Goal: Task Accomplishment & Management: Use online tool/utility

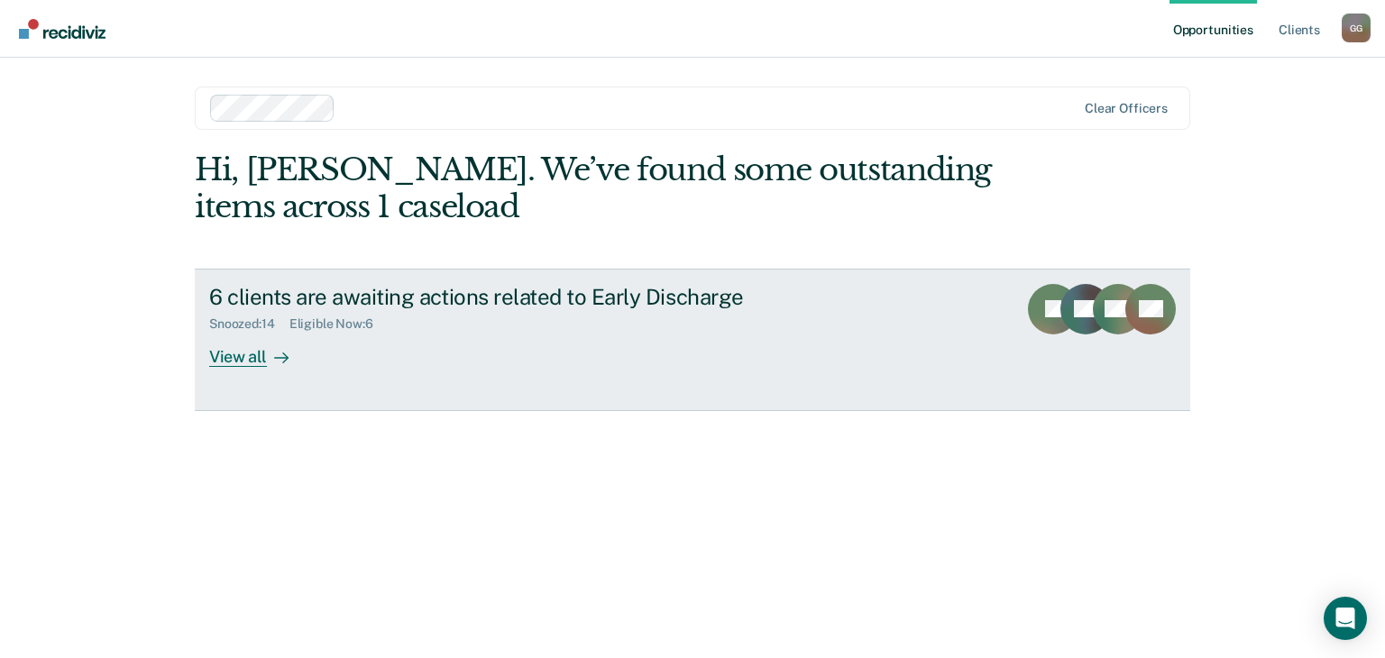
click at [267, 354] on div at bounding box center [278, 356] width 22 height 21
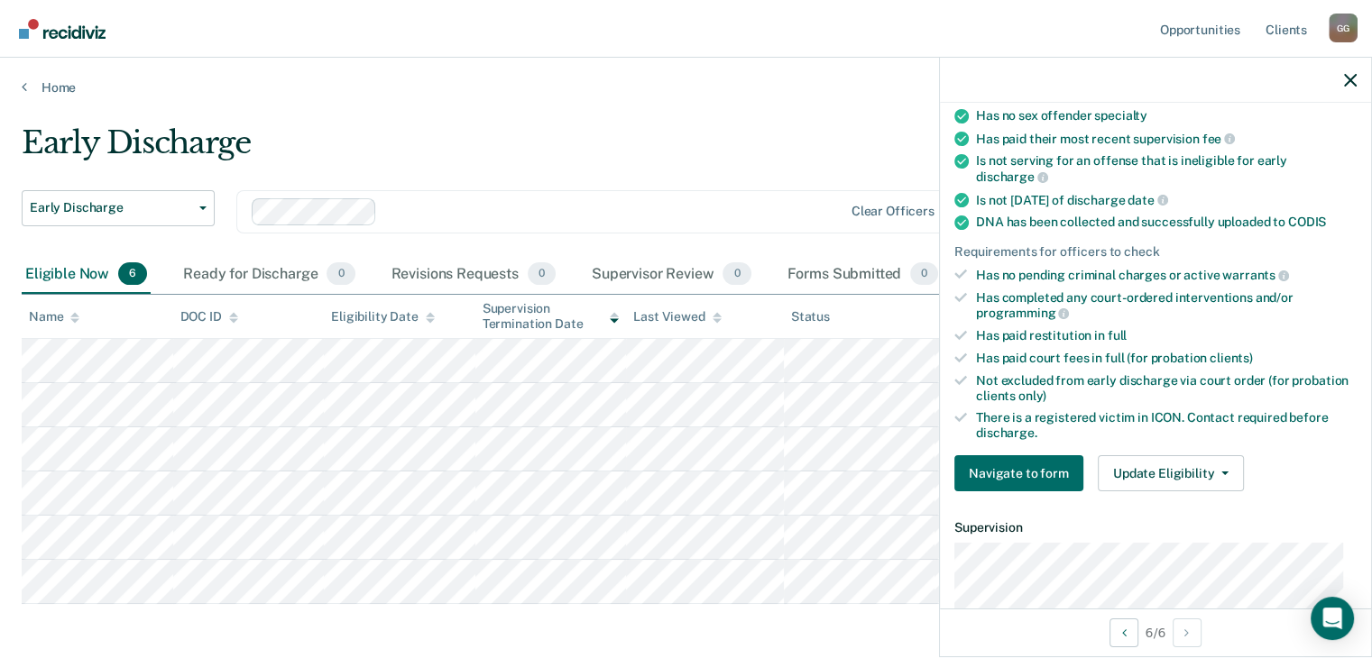
scroll to position [455, 0]
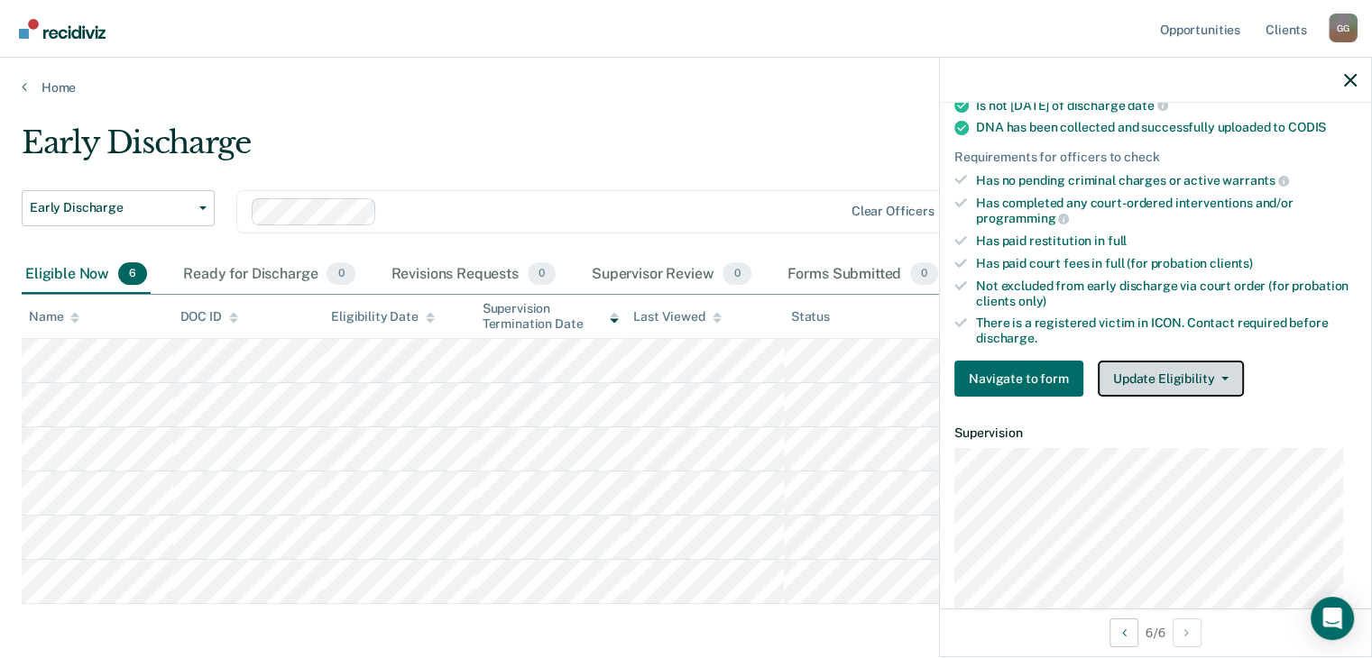
click at [1207, 374] on button "Update Eligibility" at bounding box center [1171, 379] width 146 height 36
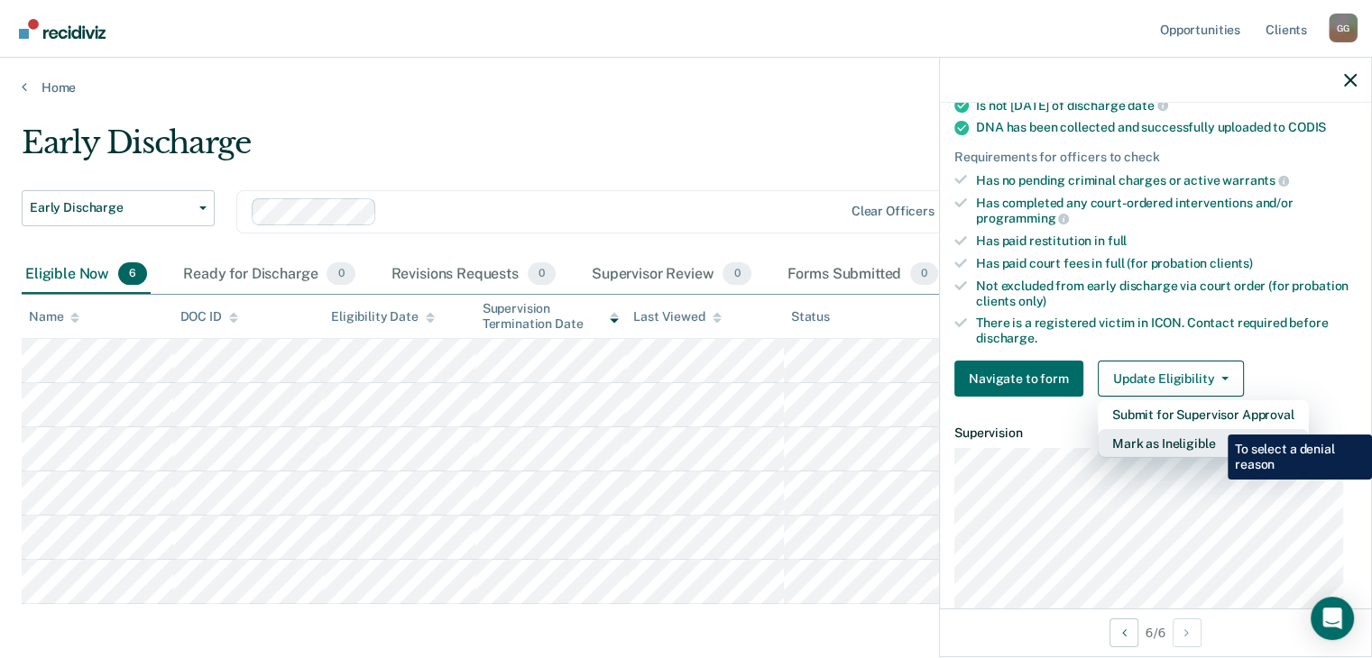
click at [1214, 429] on button "Mark as Ineligible" at bounding box center [1203, 443] width 211 height 29
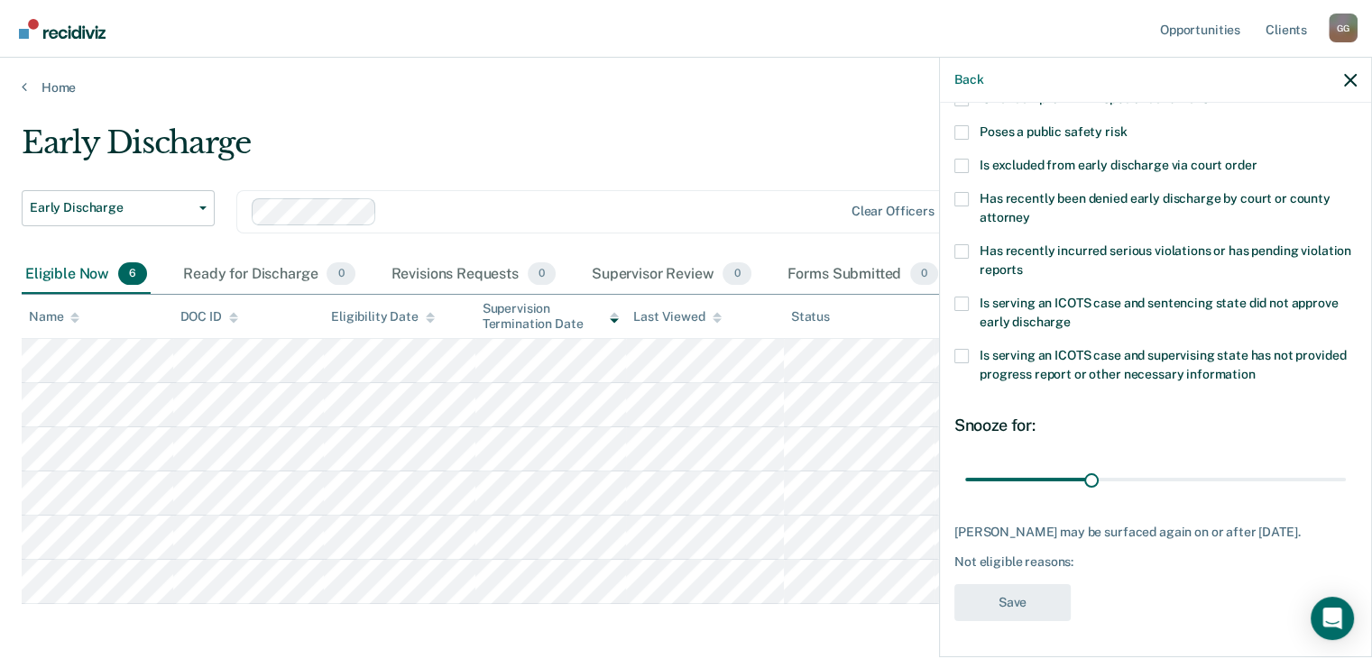
scroll to position [261, 0]
drag, startPoint x: 1080, startPoint y: 464, endPoint x: 1384, endPoint y: 463, distance: 303.9
click at [1346, 464] on input "range" at bounding box center [1155, 480] width 381 height 32
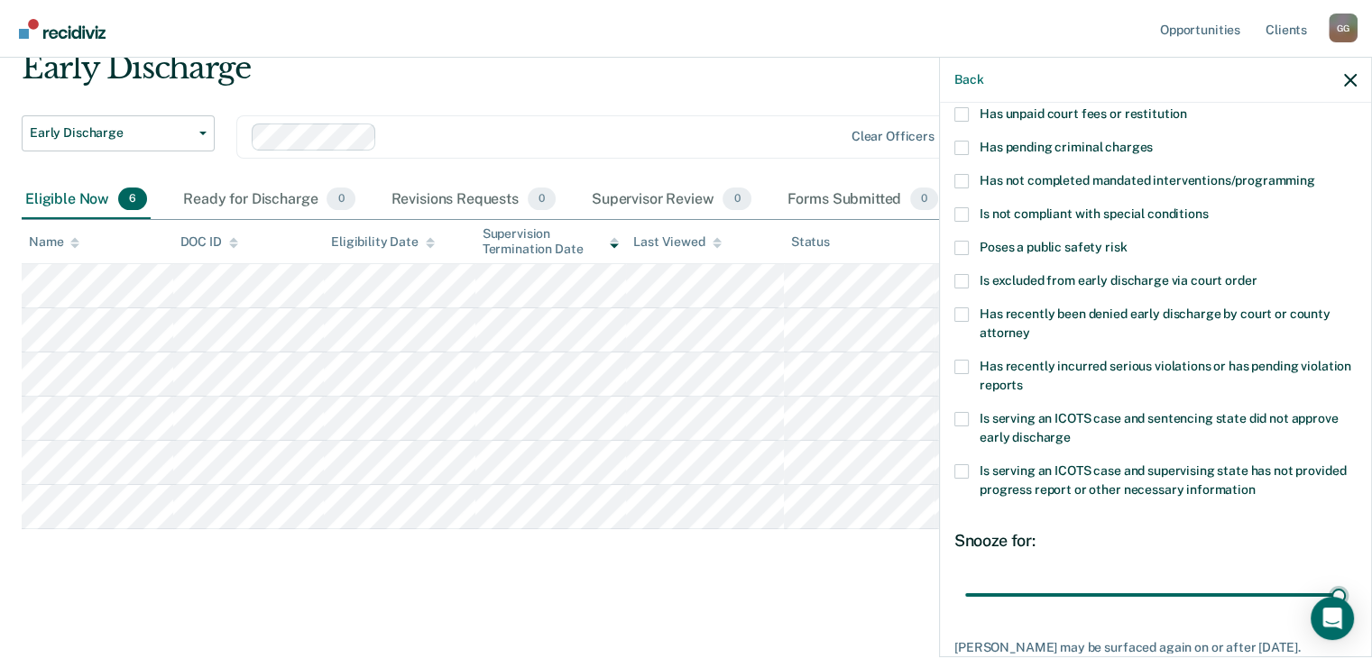
scroll to position [80, 0]
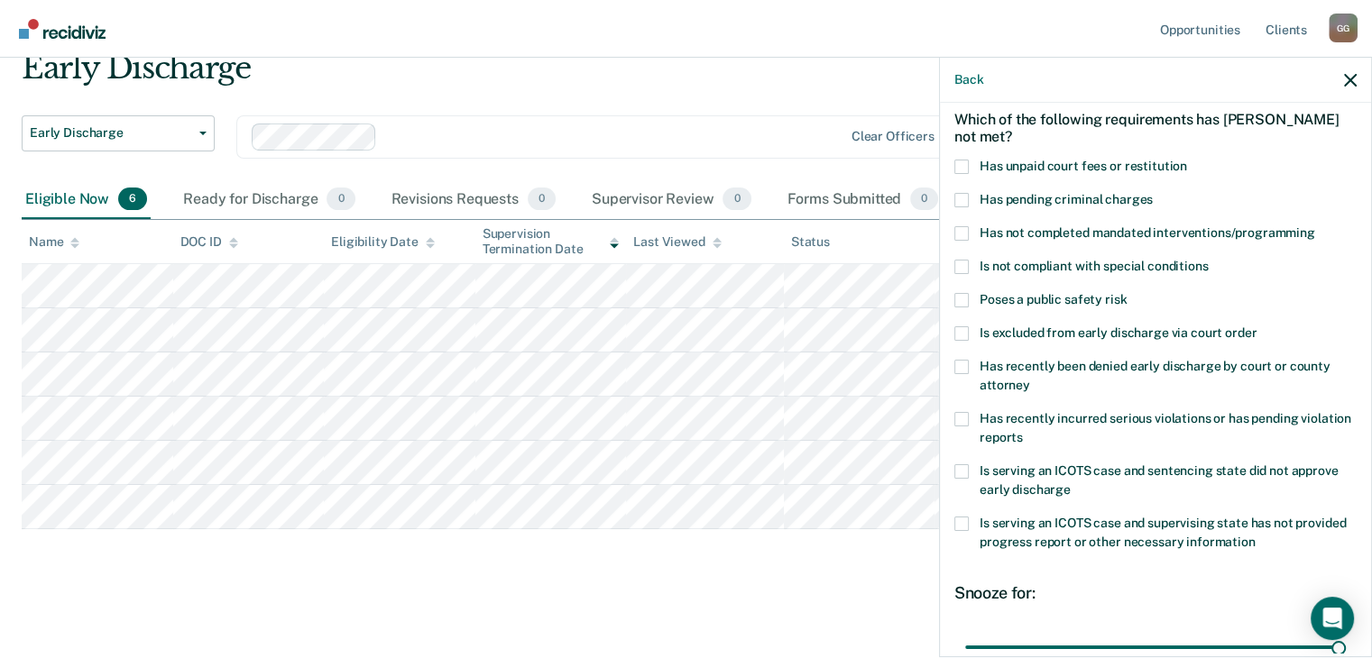
click at [1209, 227] on span "Has not completed mandated interventions/programming" at bounding box center [1147, 232] width 336 height 14
click at [1315, 226] on input "Has not completed mandated interventions/programming" at bounding box center [1315, 226] width 0 height 0
click at [1099, 330] on span "Is excluded from early discharge via court order" at bounding box center [1117, 333] width 277 height 14
click at [1256, 326] on input "Is excluded from early discharge via court order" at bounding box center [1256, 326] width 0 height 0
click at [1023, 375] on span "Has recently been denied early discharge by court or county attorney" at bounding box center [1154, 375] width 351 height 33
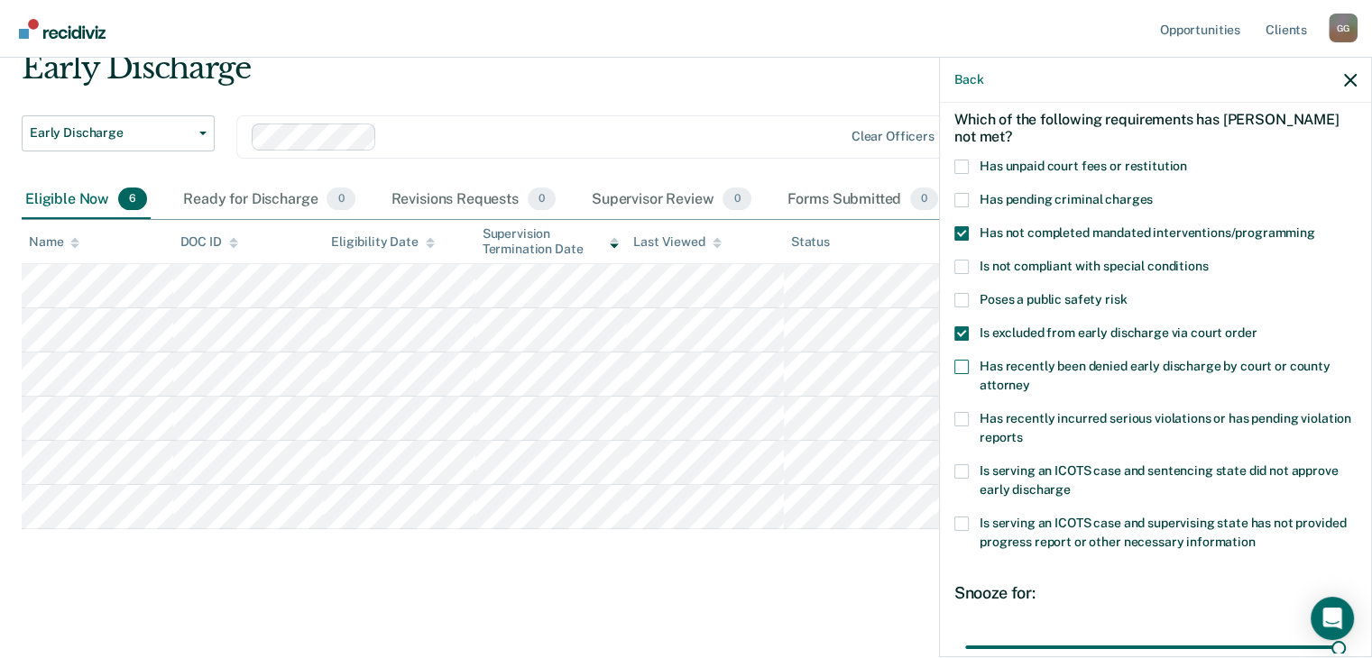
click at [1030, 379] on input "Has recently been denied early discharge by court or county attorney" at bounding box center [1030, 379] width 0 height 0
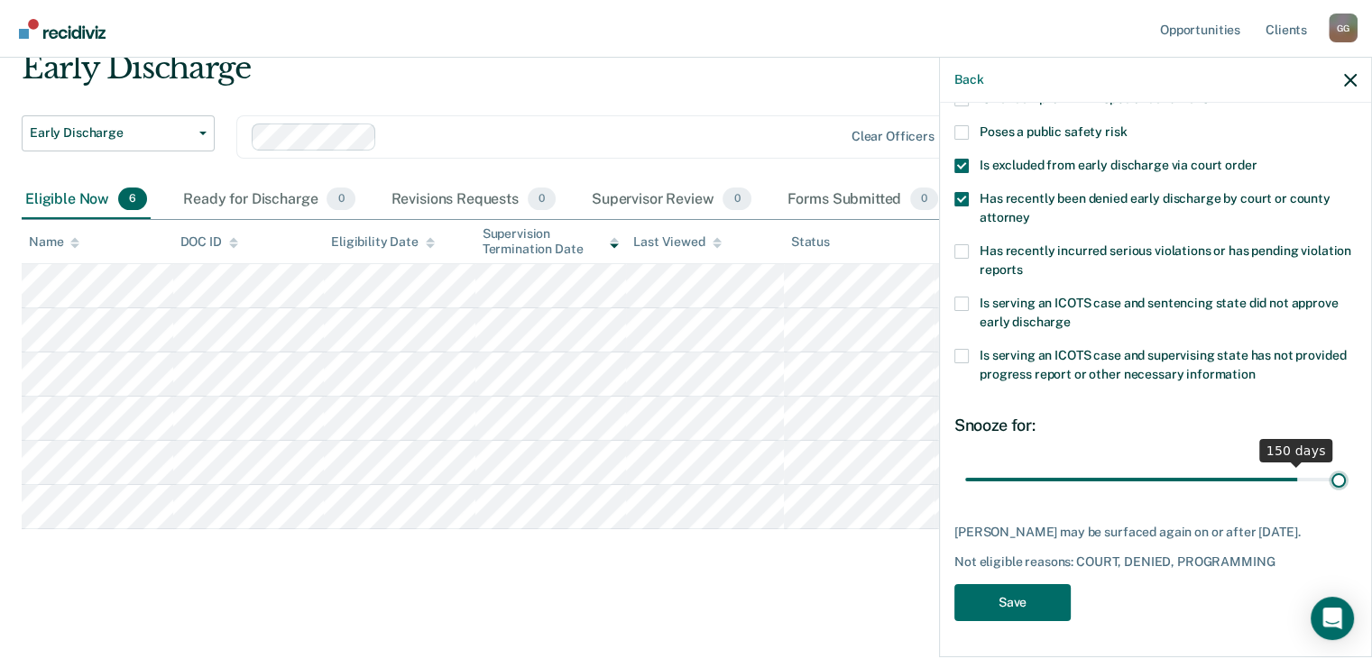
scroll to position [245, 0]
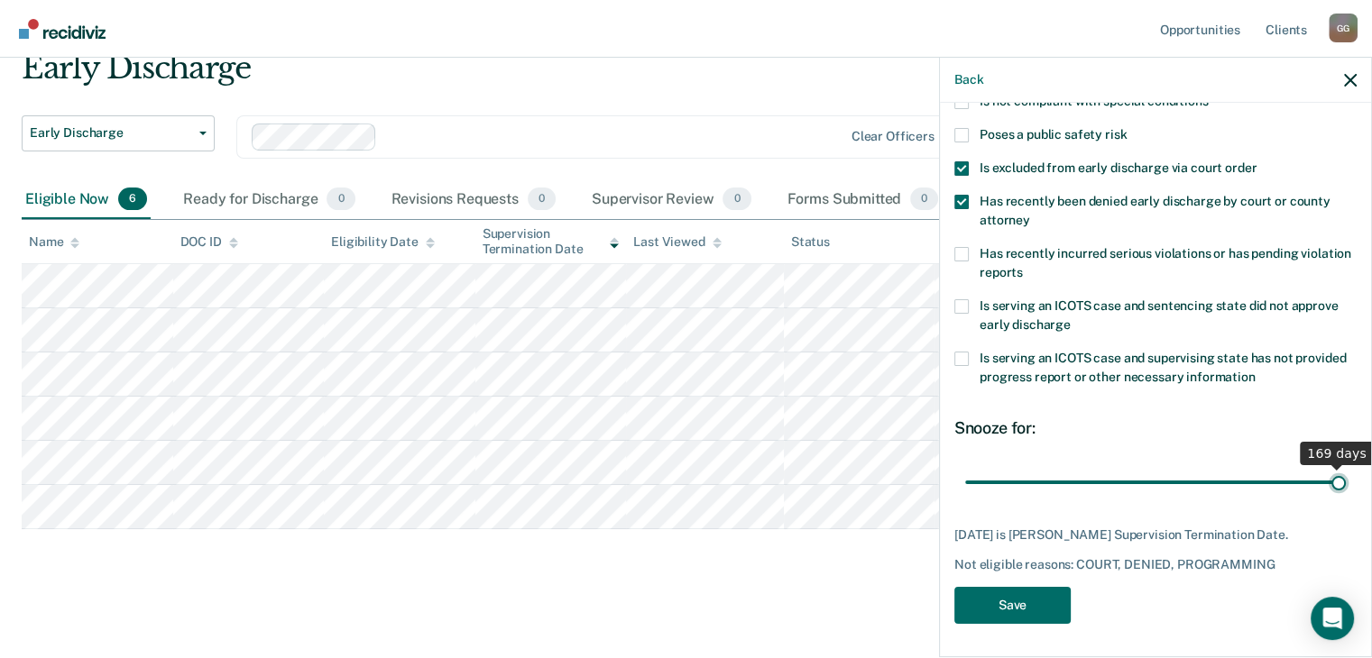
drag, startPoint x: 1152, startPoint y: 466, endPoint x: 1357, endPoint y: 478, distance: 206.0
type input "169"
click at [1346, 478] on input "range" at bounding box center [1155, 483] width 381 height 32
drag, startPoint x: 1321, startPoint y: 481, endPoint x: 1356, endPoint y: 483, distance: 35.3
click at [1346, 483] on input "range" at bounding box center [1155, 483] width 381 height 32
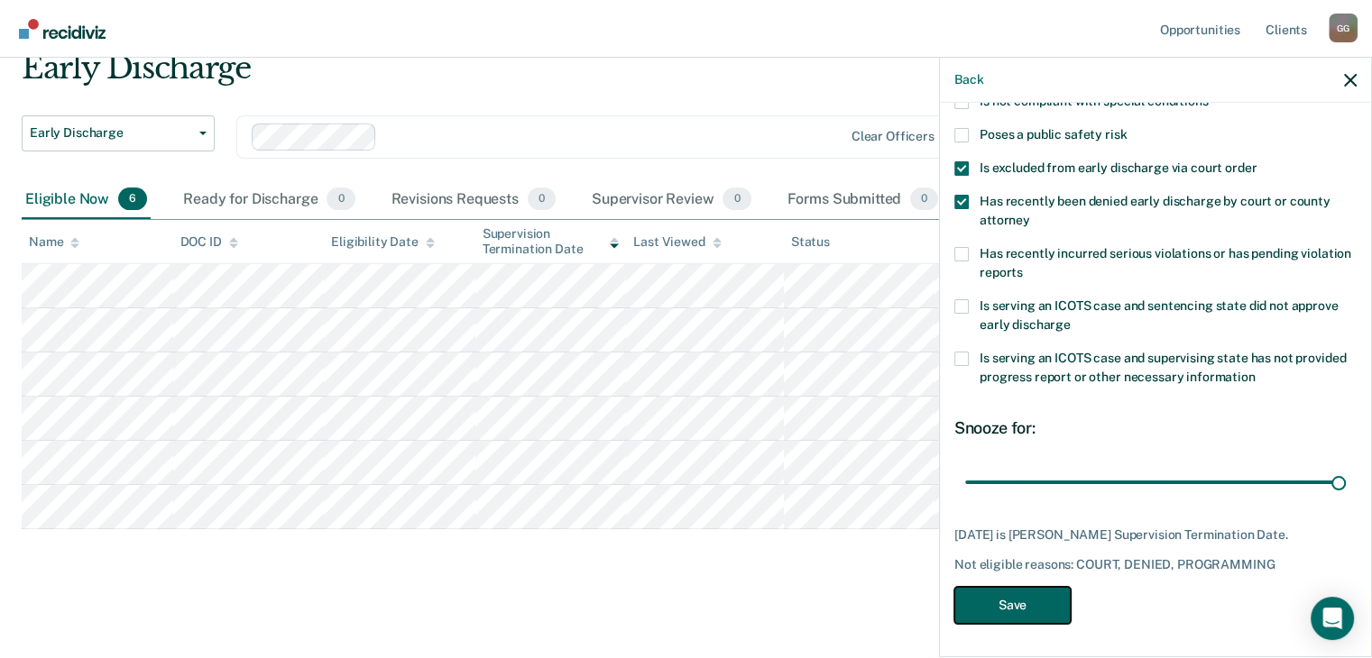
click at [1024, 613] on button "Save" at bounding box center [1012, 605] width 116 height 37
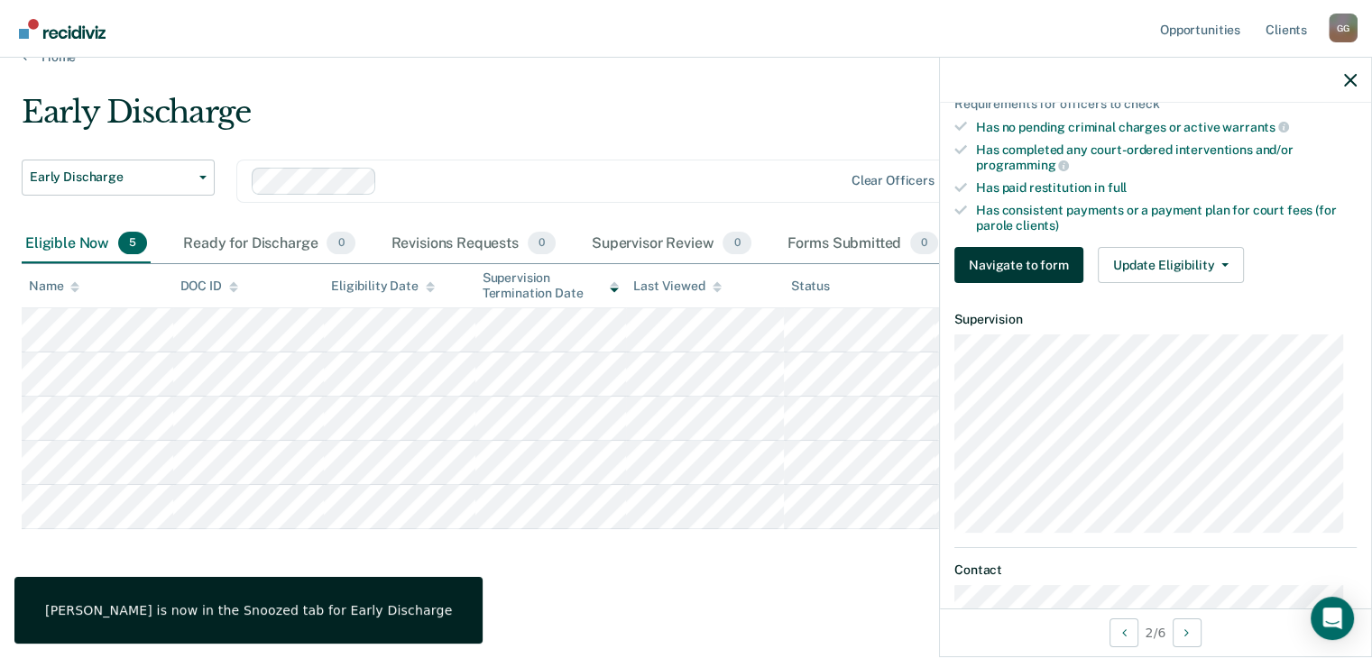
scroll to position [622, 0]
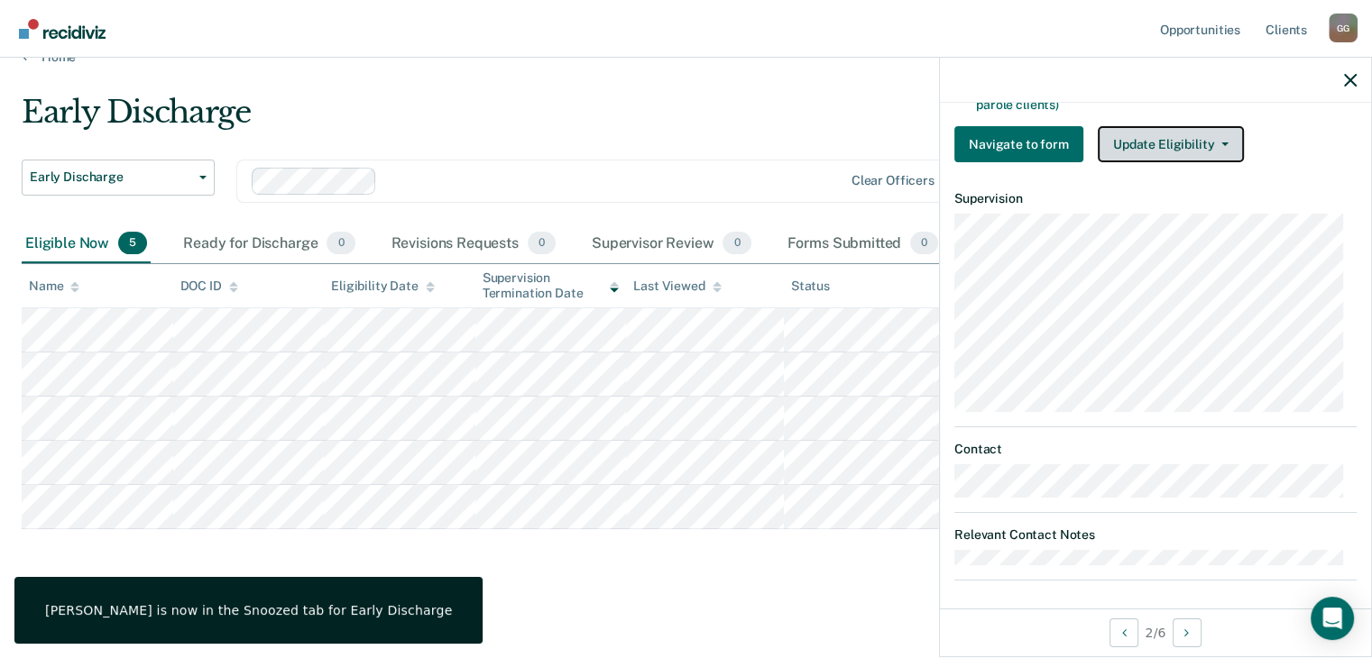
click at [1148, 143] on button "Update Eligibility" at bounding box center [1171, 144] width 146 height 36
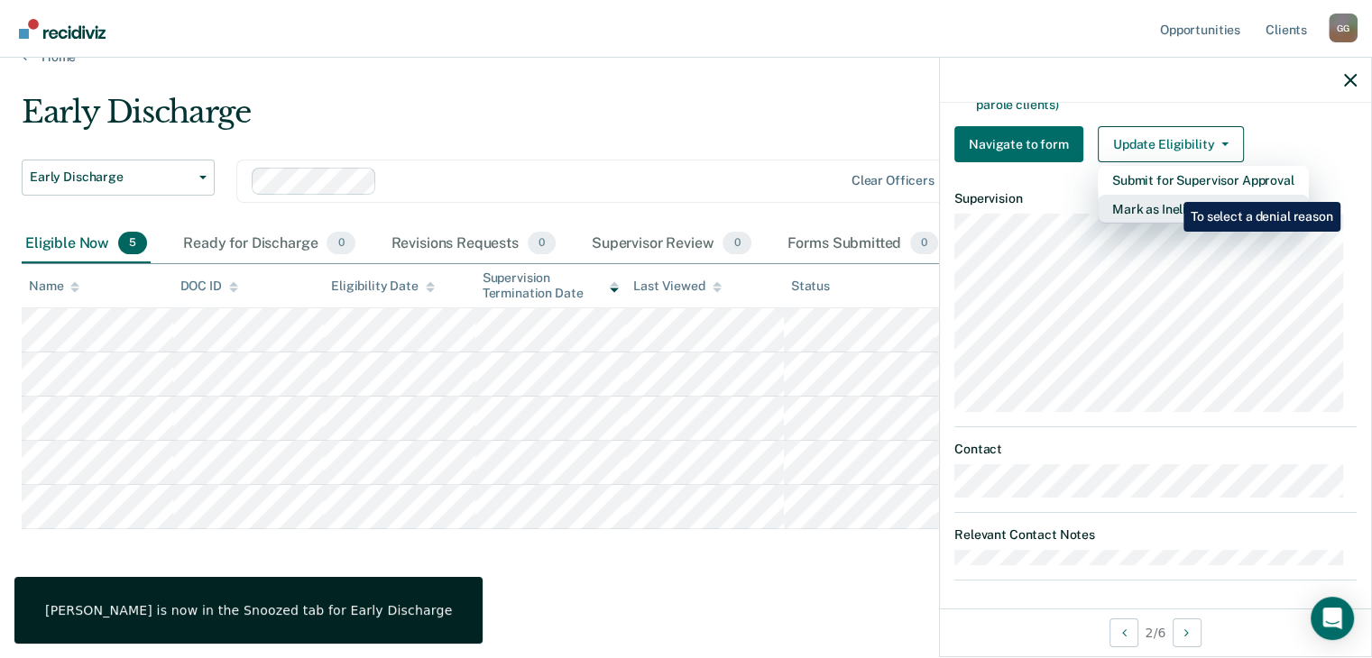
click at [1170, 195] on button "Mark as Ineligible" at bounding box center [1203, 209] width 211 height 29
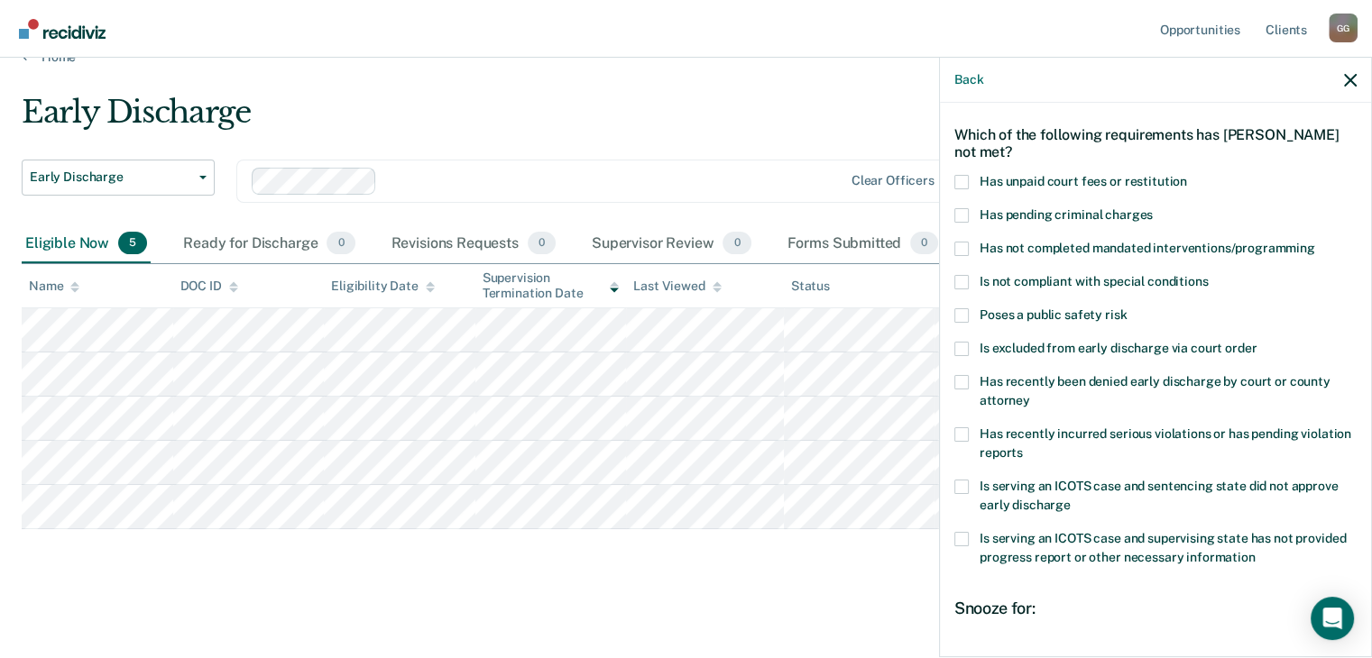
scroll to position [0, 0]
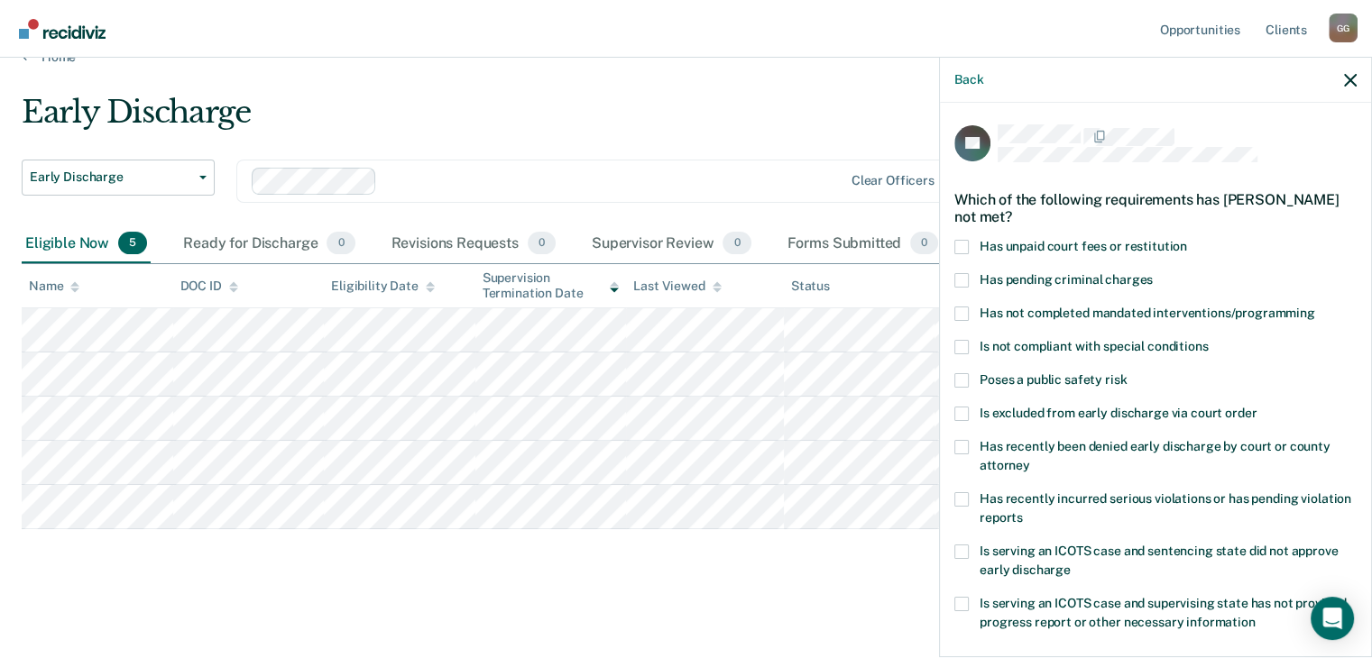
click at [1105, 243] on span "Has unpaid court fees or restitution" at bounding box center [1082, 246] width 207 height 14
click at [1187, 240] on input "Has unpaid court fees or restitution" at bounding box center [1187, 240] width 0 height 0
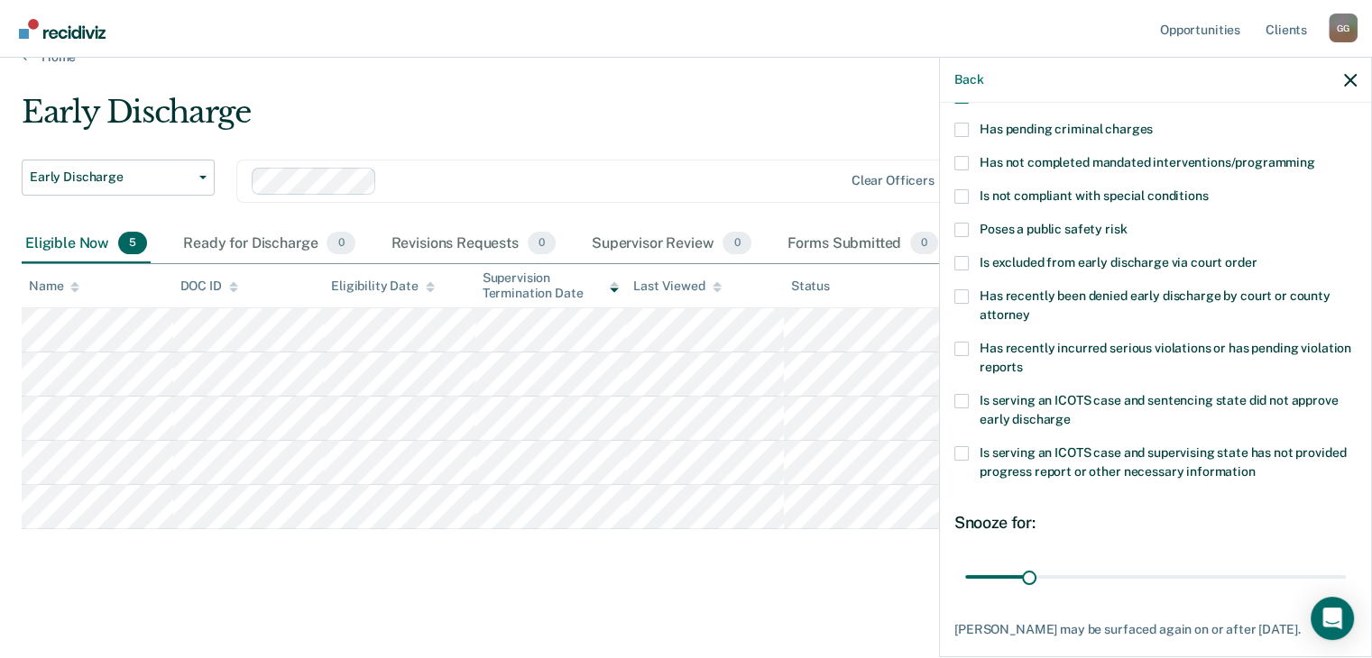
scroll to position [245, 0]
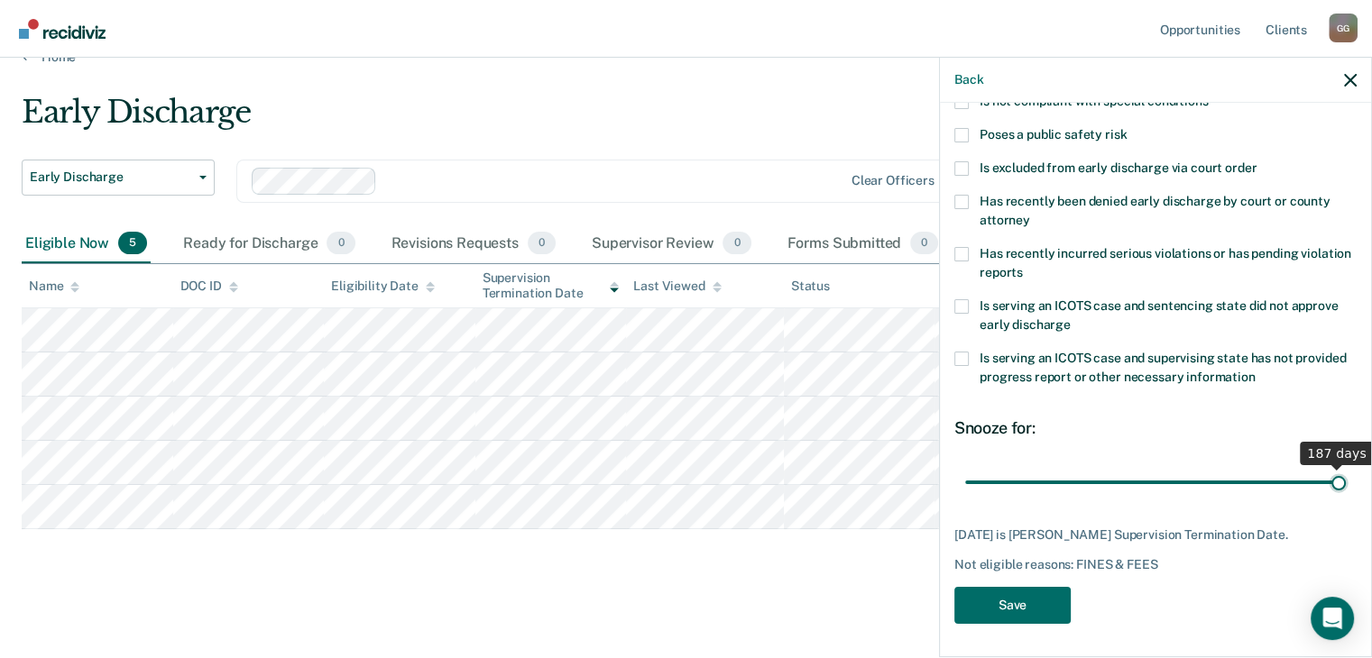
drag, startPoint x: 1035, startPoint y: 484, endPoint x: 1349, endPoint y: 474, distance: 314.1
type input "187"
click at [1346, 474] on input "range" at bounding box center [1155, 483] width 381 height 32
click at [1055, 598] on button "Save" at bounding box center [1012, 605] width 116 height 37
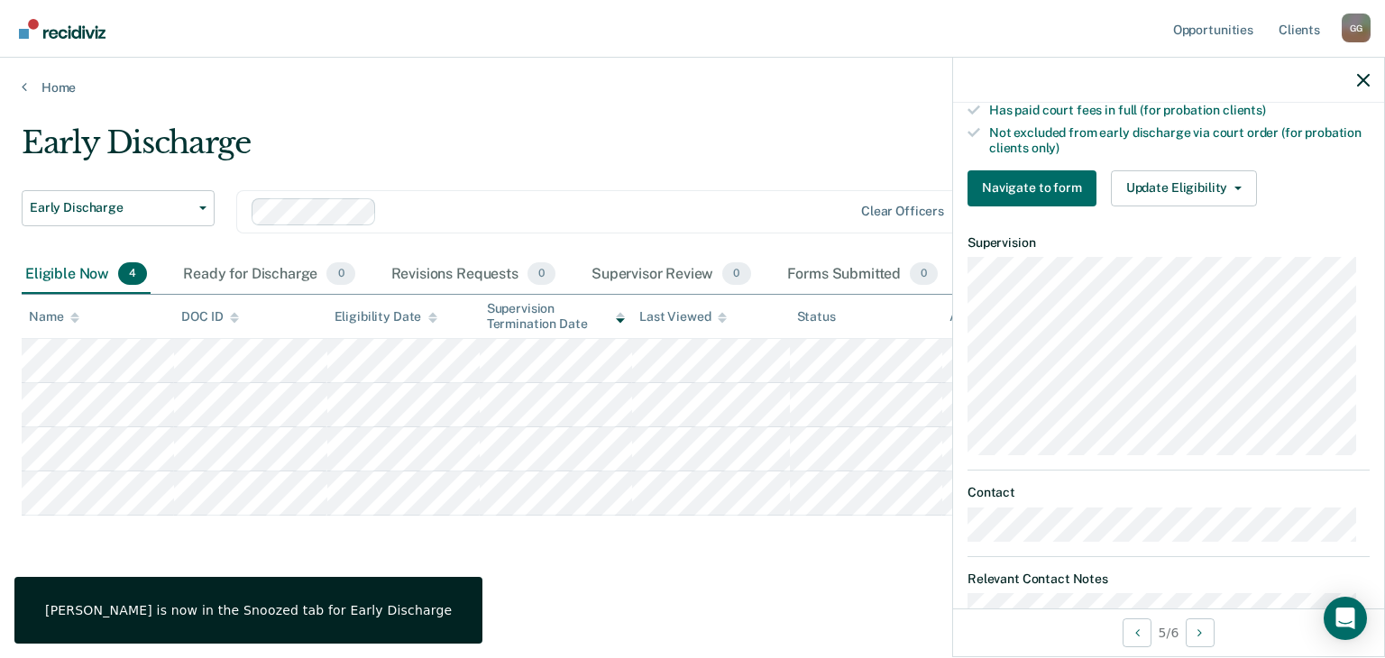
scroll to position [451, 0]
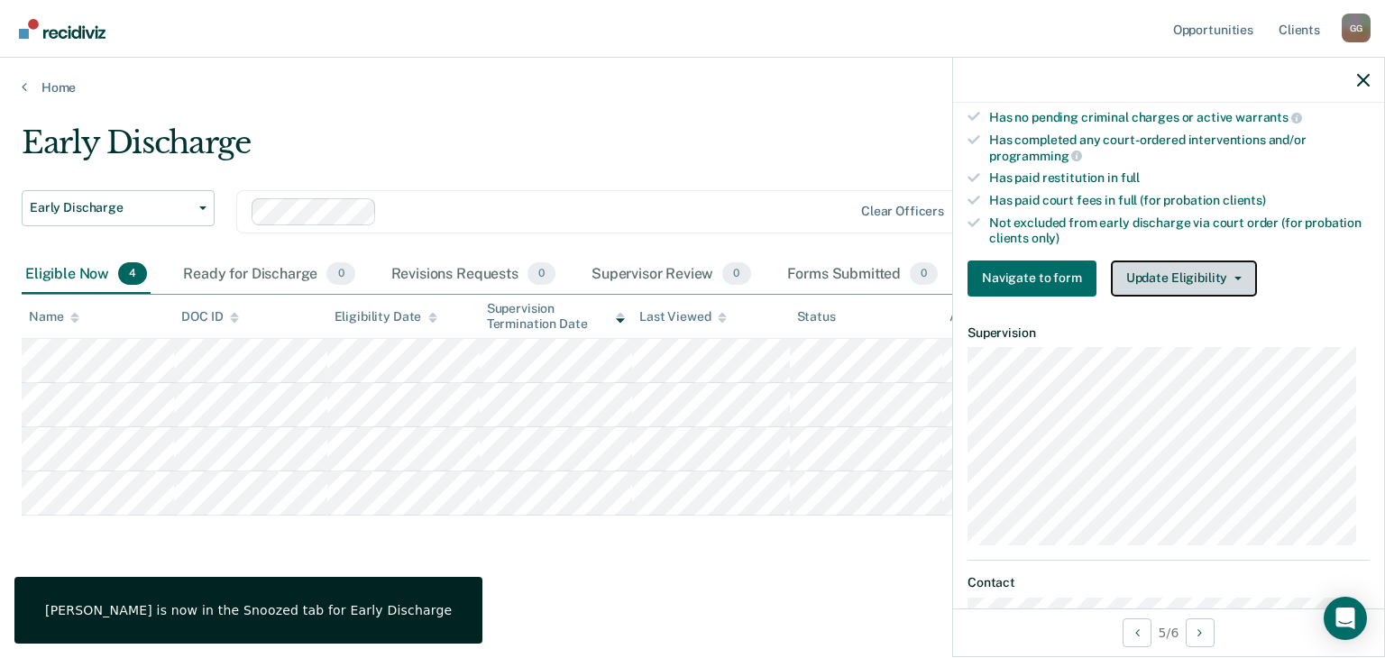
click at [1206, 261] on button "Update Eligibility" at bounding box center [1184, 279] width 146 height 36
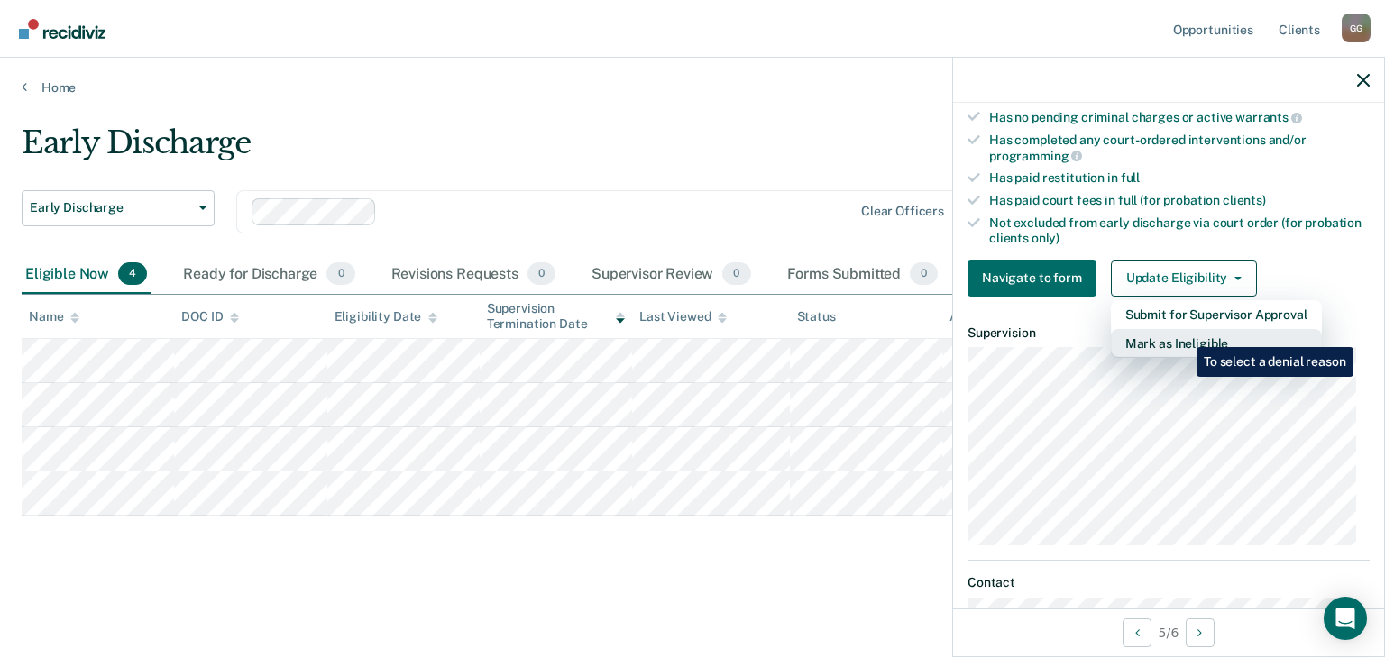
click at [1183, 334] on button "Mark as Ineligible" at bounding box center [1216, 343] width 211 height 29
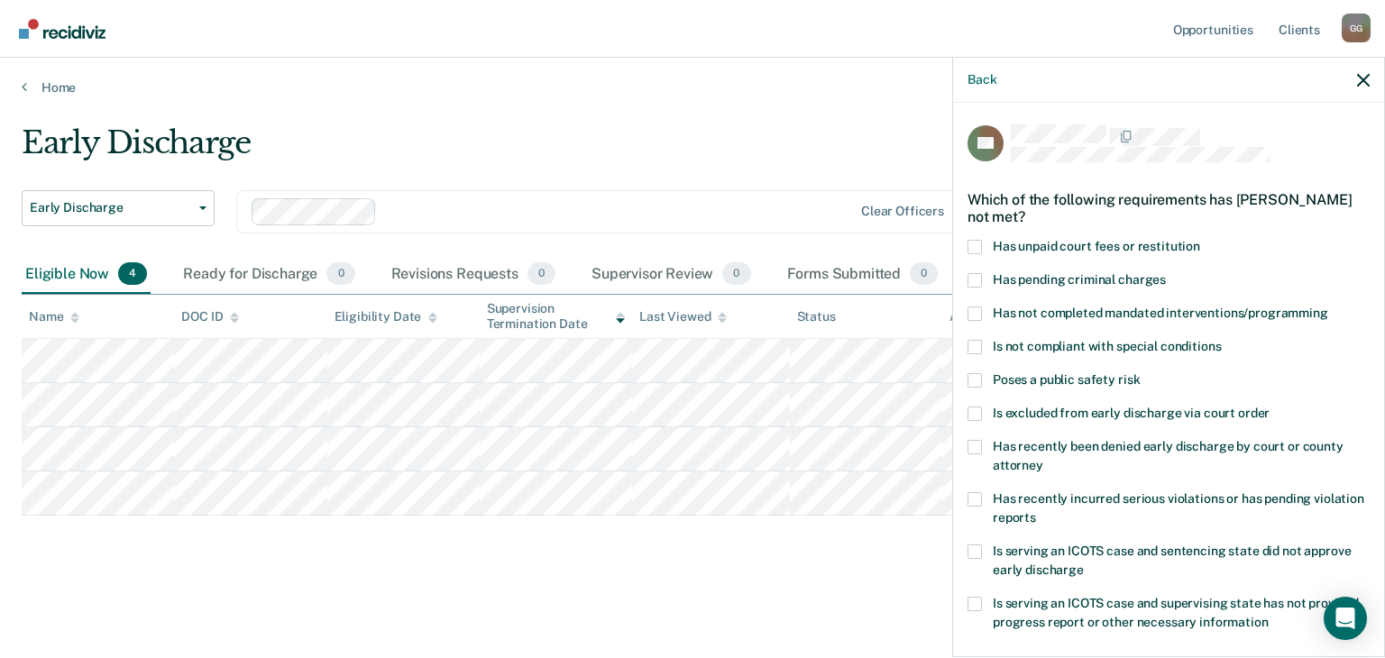
scroll to position [0, 0]
click at [1140, 255] on label "Has unpaid court fees or restitution" at bounding box center [1169, 249] width 402 height 19
click at [1200, 240] on input "Has unpaid court fees or restitution" at bounding box center [1200, 240] width 0 height 0
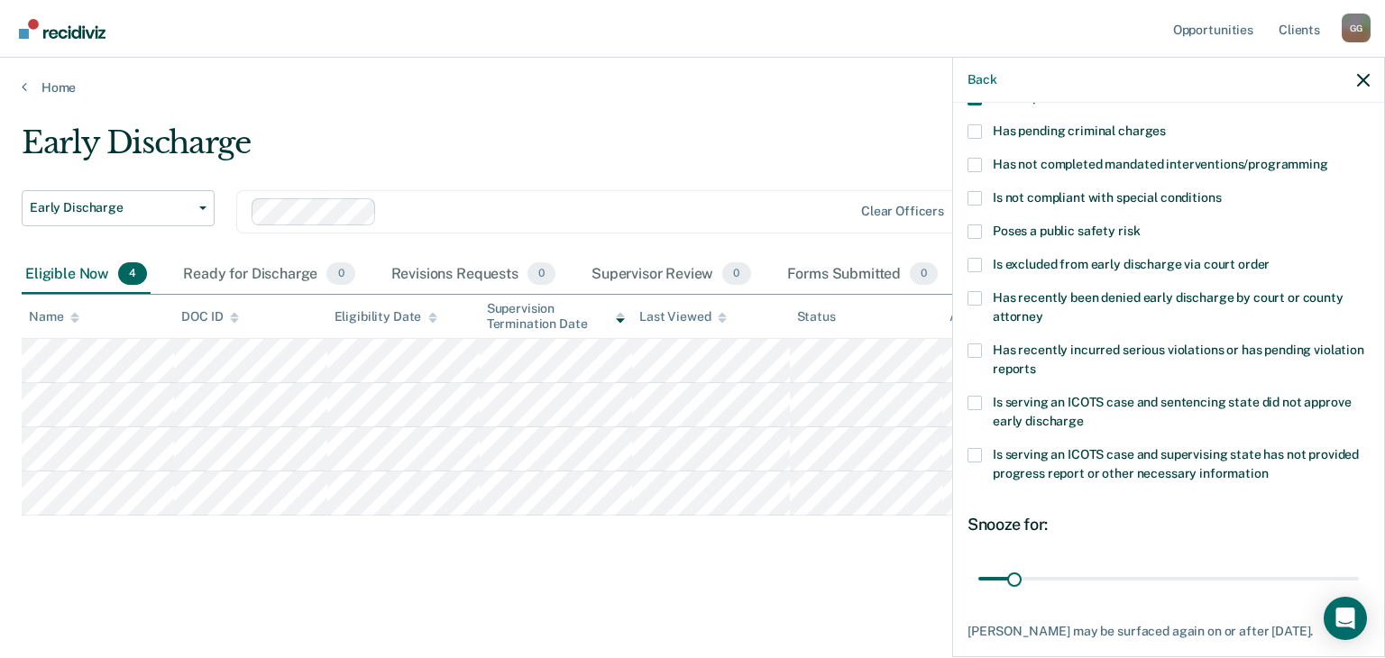
scroll to position [245, 0]
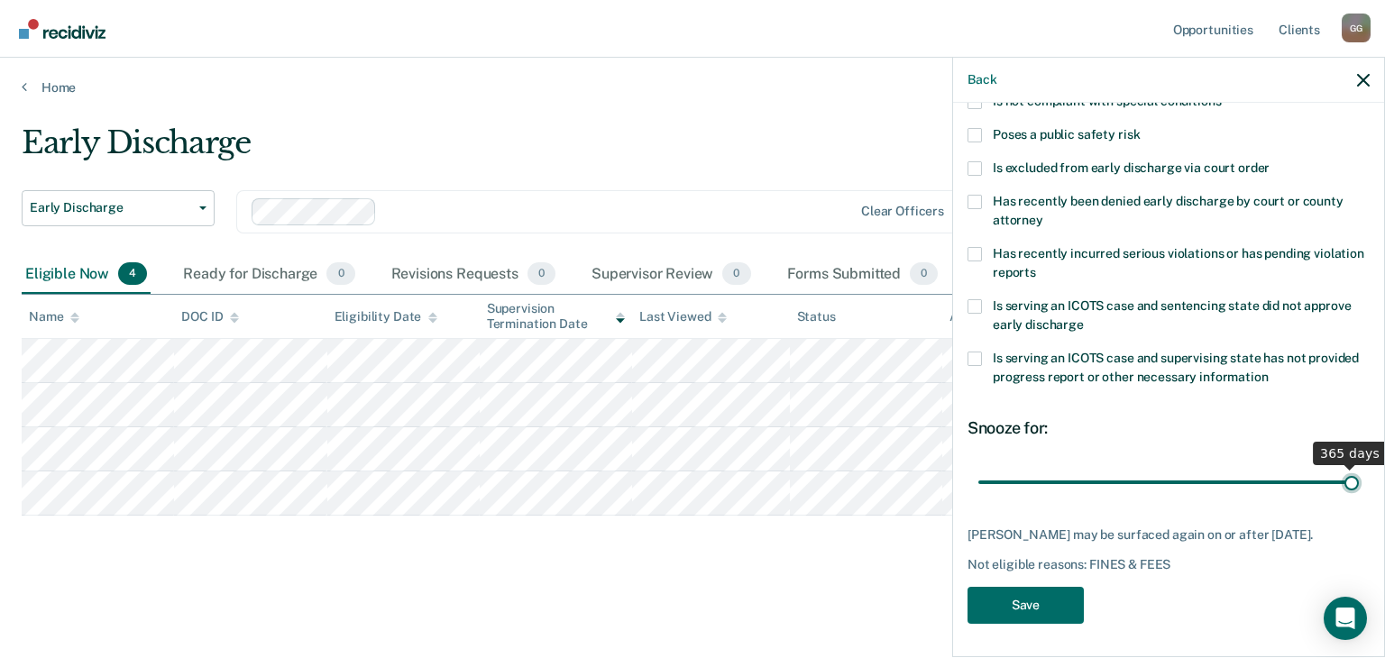
drag, startPoint x: 1012, startPoint y: 477, endPoint x: 1384, endPoint y: 472, distance: 372.5
type input "365"
click at [1359, 472] on input "range" at bounding box center [1169, 483] width 381 height 32
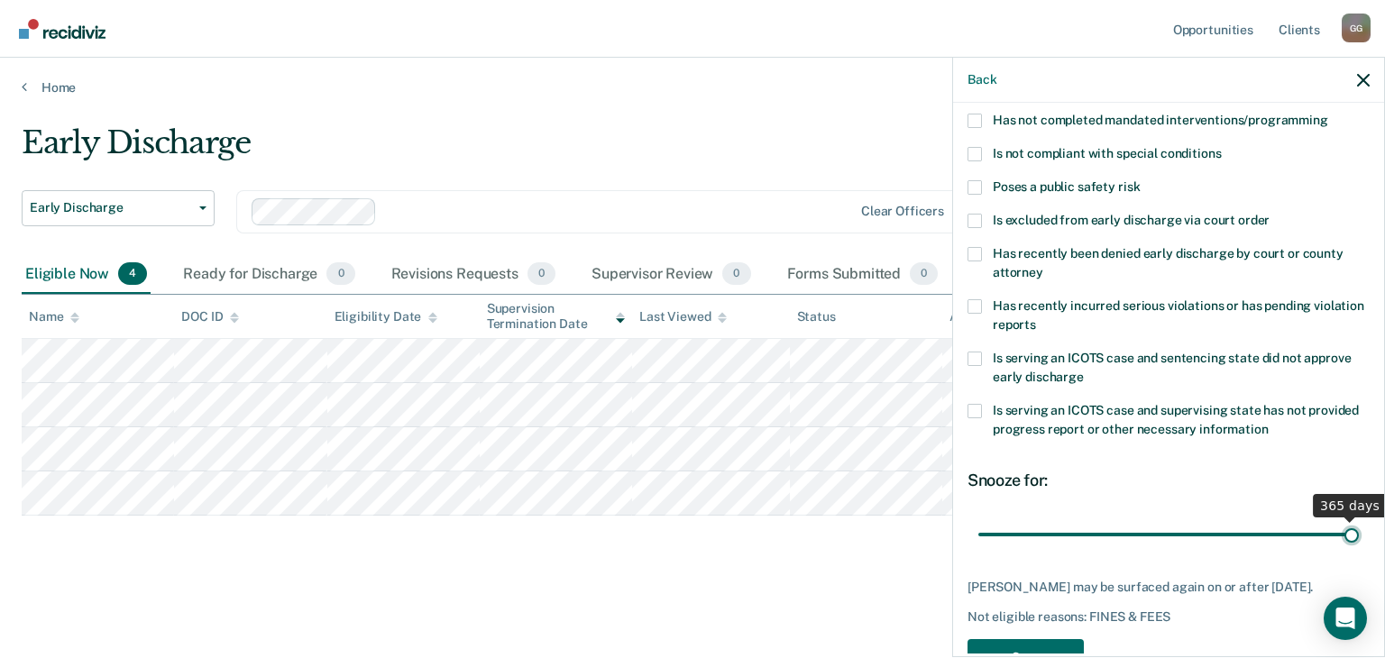
scroll to position [261, 0]
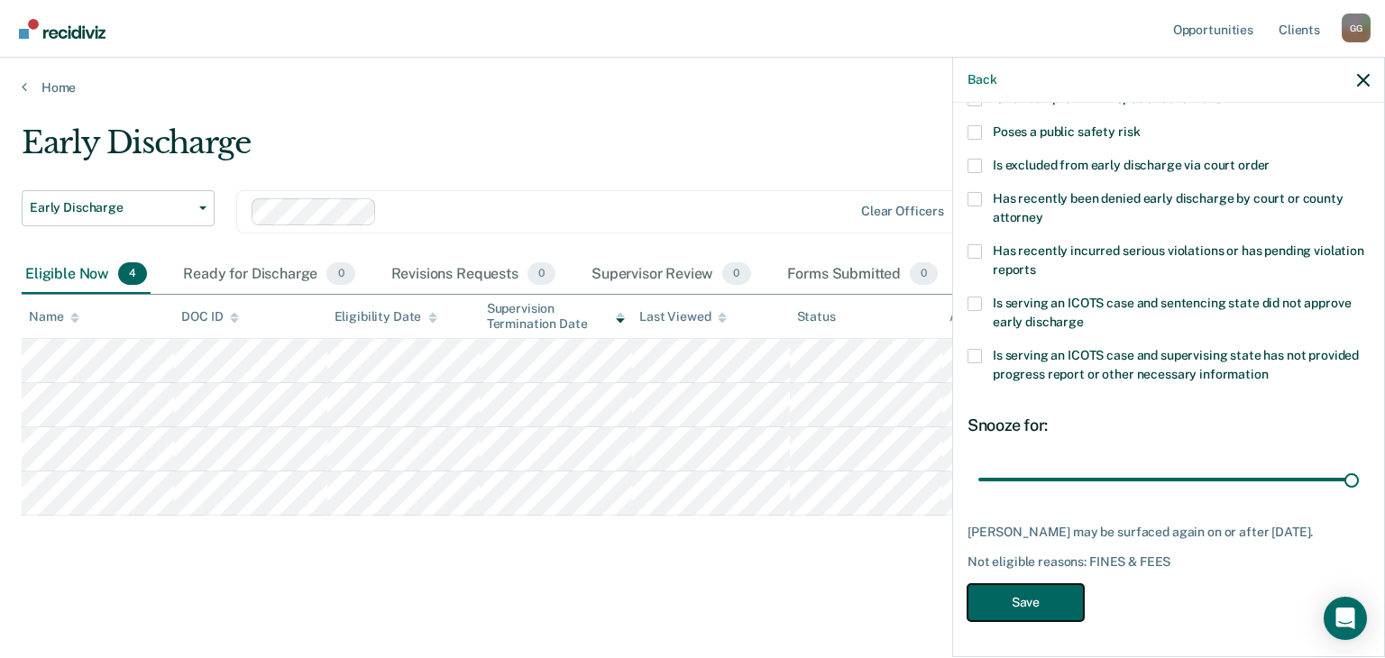
click at [1001, 607] on button "Save" at bounding box center [1026, 602] width 116 height 37
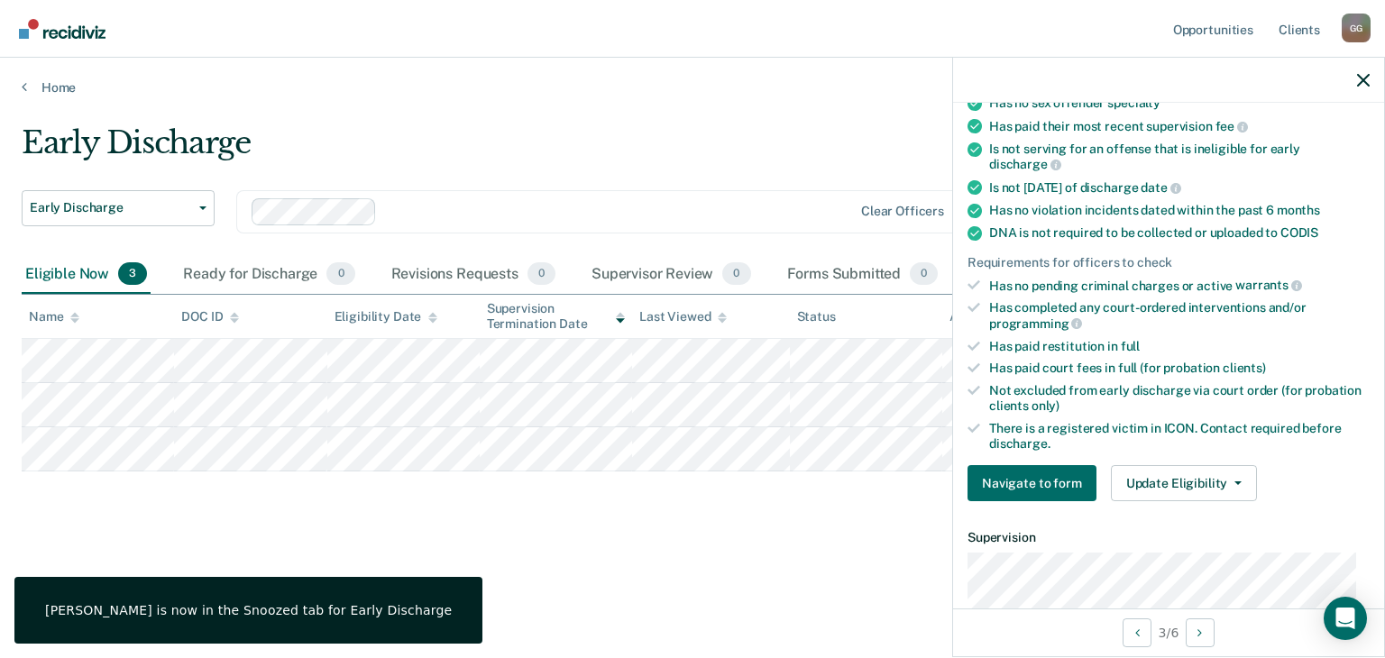
scroll to position [397, 0]
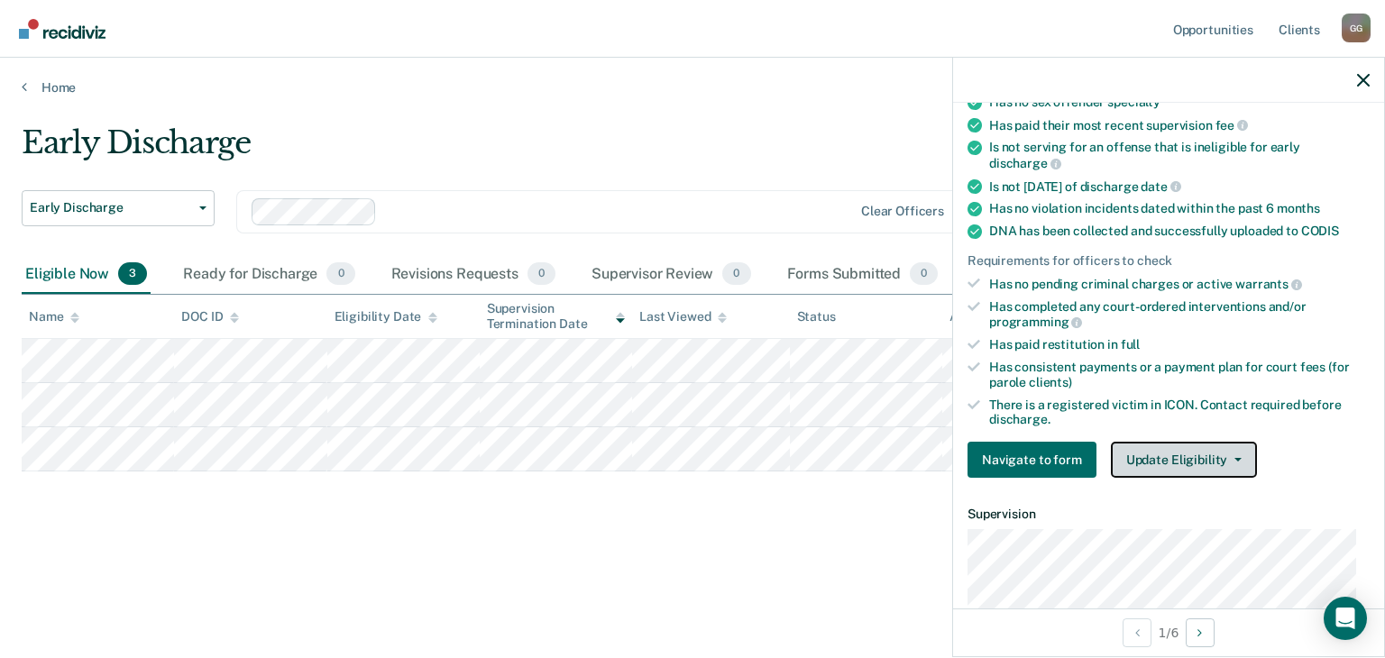
click at [1142, 442] on button "Update Eligibility" at bounding box center [1184, 460] width 146 height 36
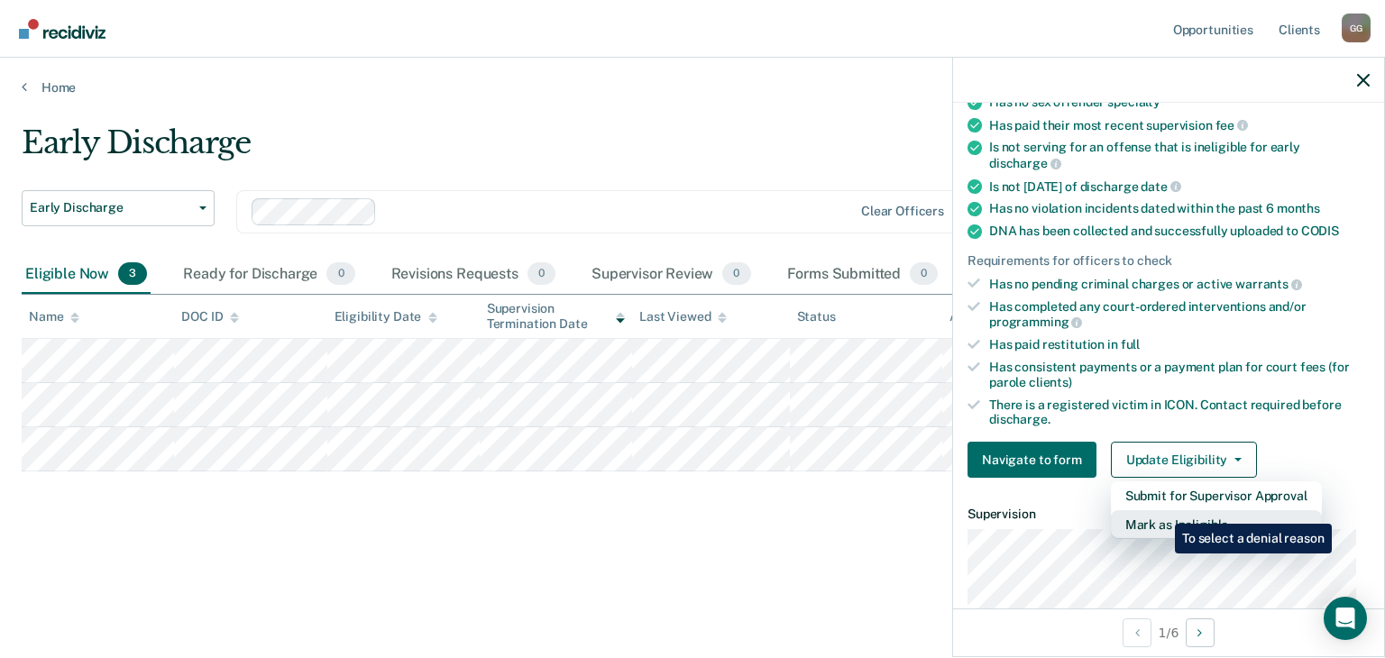
click at [1162, 510] on button "Mark as Ineligible" at bounding box center [1216, 524] width 211 height 29
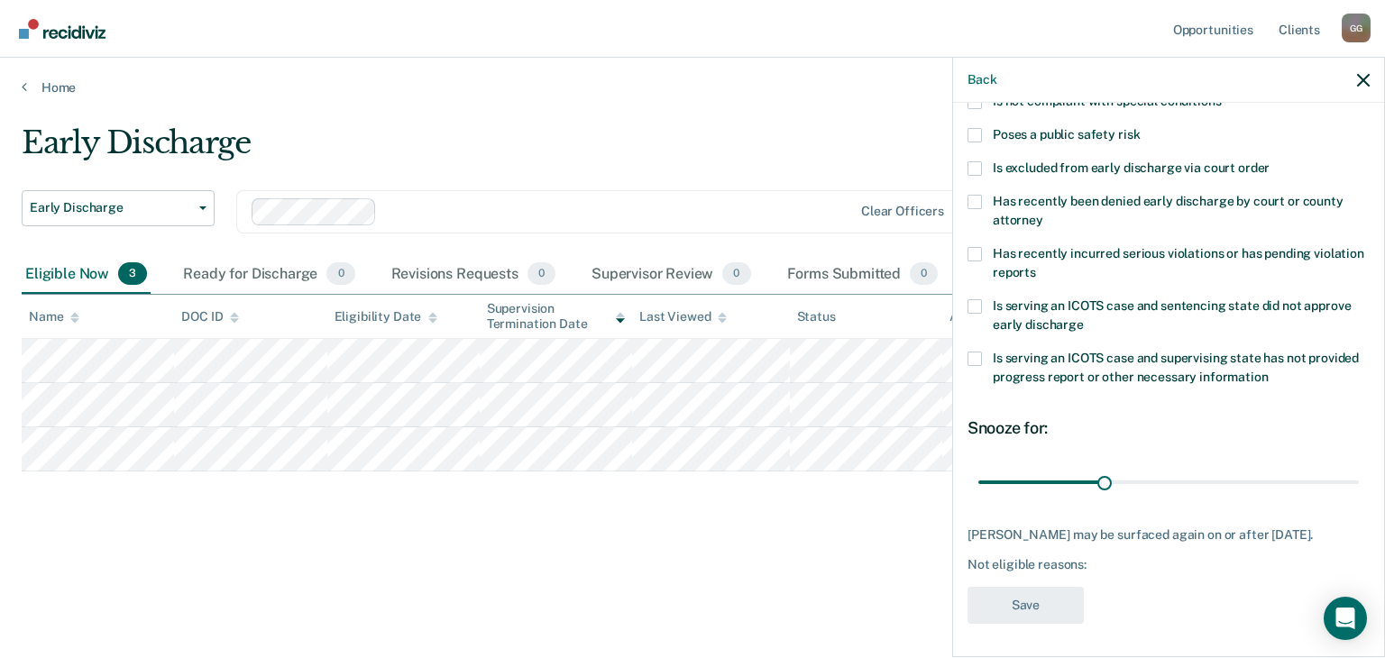
scroll to position [155, 0]
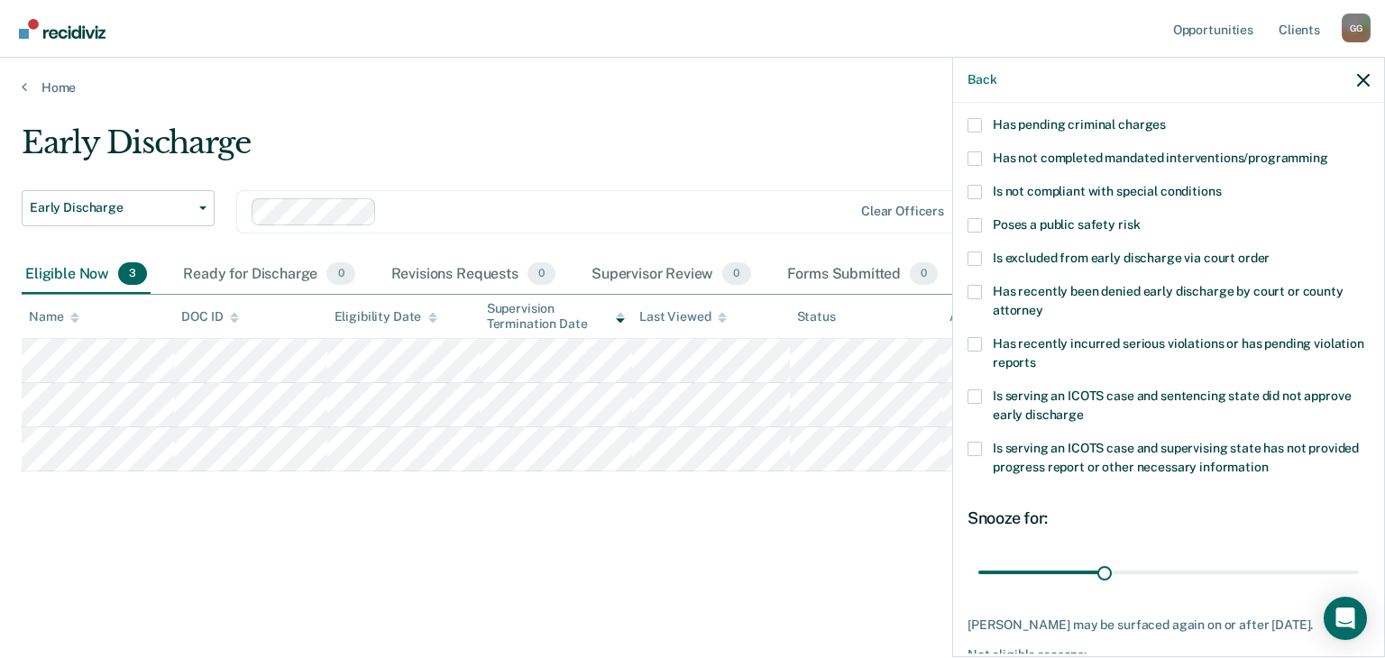
click at [1162, 302] on label "Has recently been denied early discharge by court or county attorney" at bounding box center [1169, 304] width 402 height 38
click at [1044, 304] on input "Has recently been denied early discharge by court or county attorney" at bounding box center [1044, 304] width 0 height 0
drag, startPoint x: 1020, startPoint y: 573, endPoint x: 1384, endPoint y: 566, distance: 364.4
type input "365"
click at [1359, 566] on input "range" at bounding box center [1169, 573] width 381 height 32
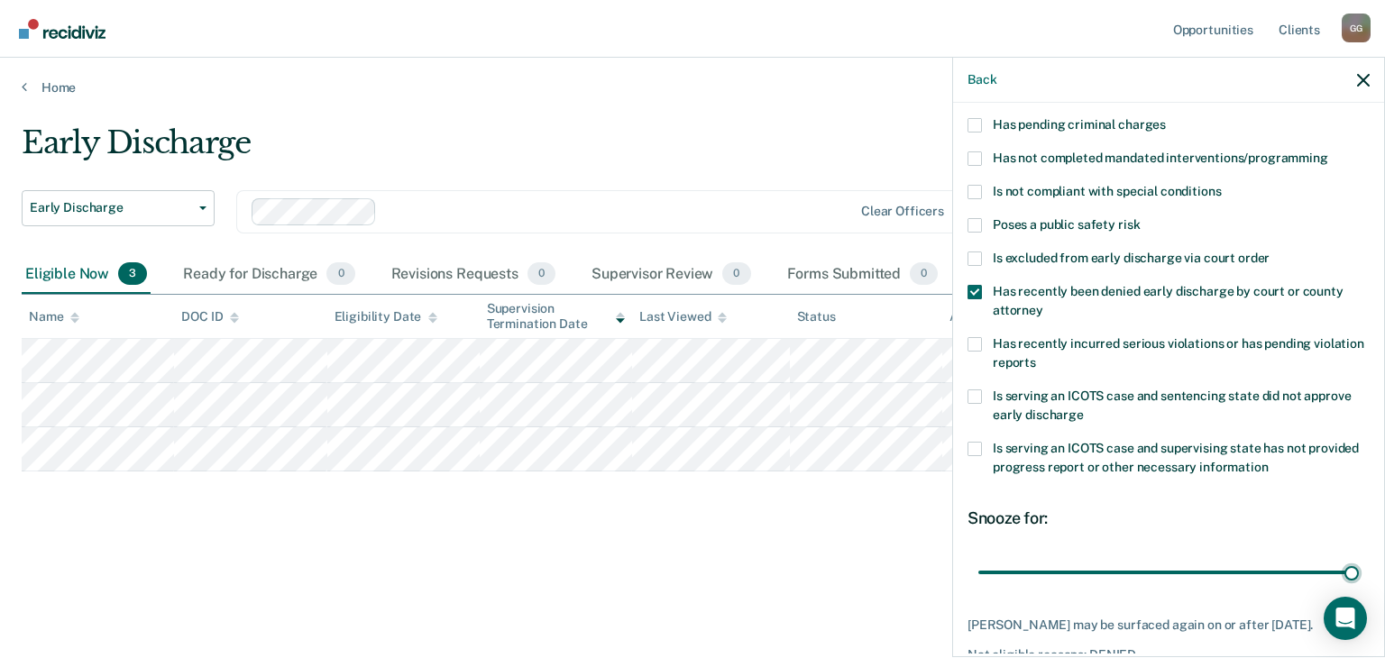
scroll to position [0, 0]
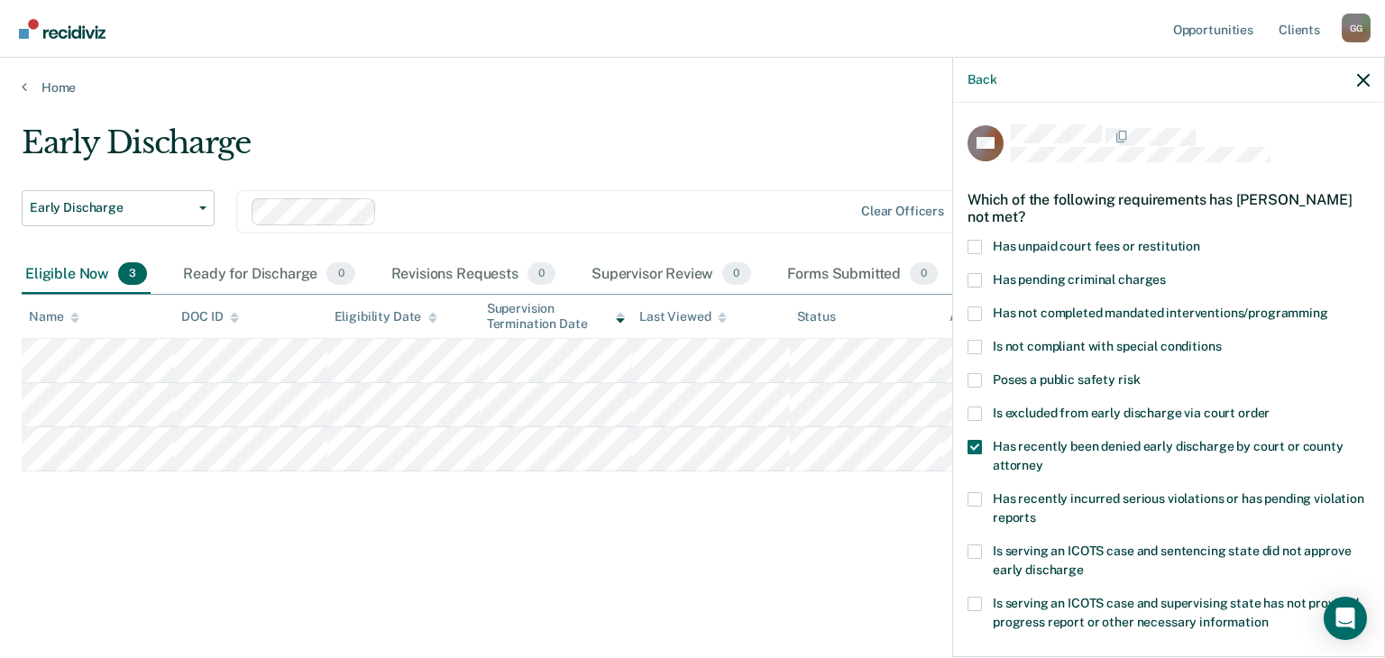
click at [1100, 253] on label "Has unpaid court fees or restitution" at bounding box center [1169, 249] width 402 height 19
click at [1200, 240] on input "Has unpaid court fees or restitution" at bounding box center [1200, 240] width 0 height 0
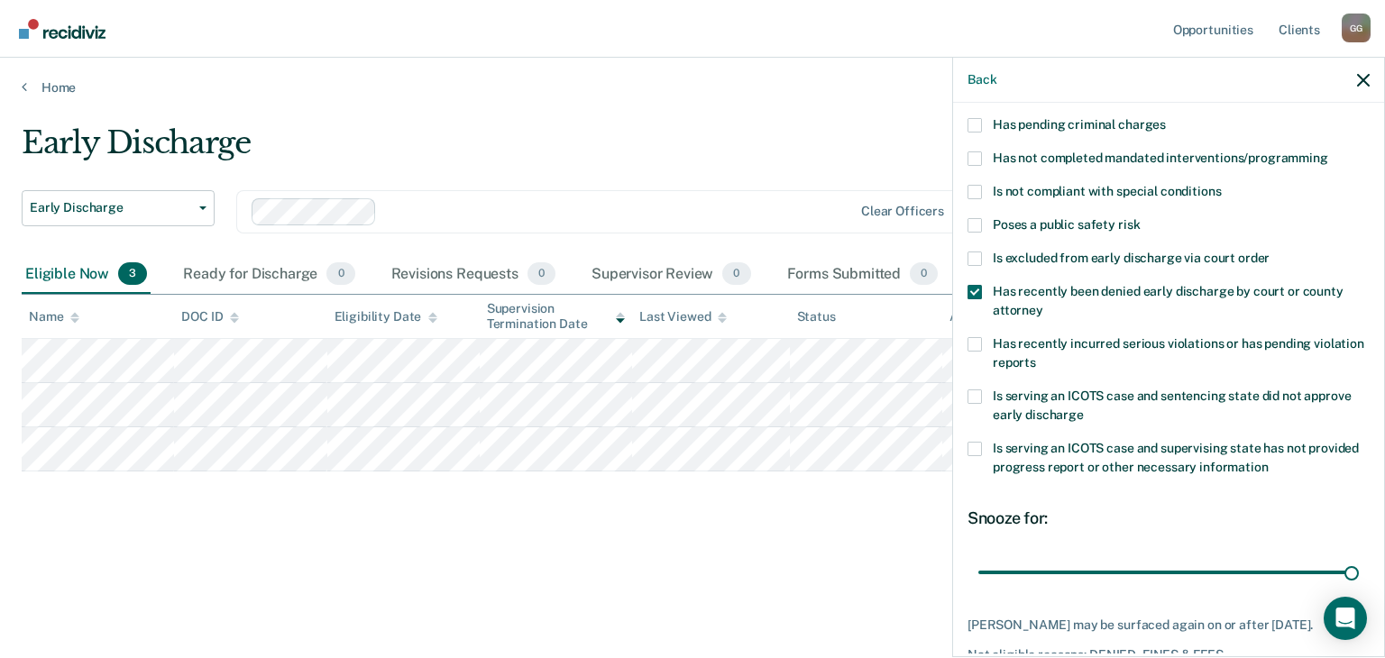
scroll to position [261, 0]
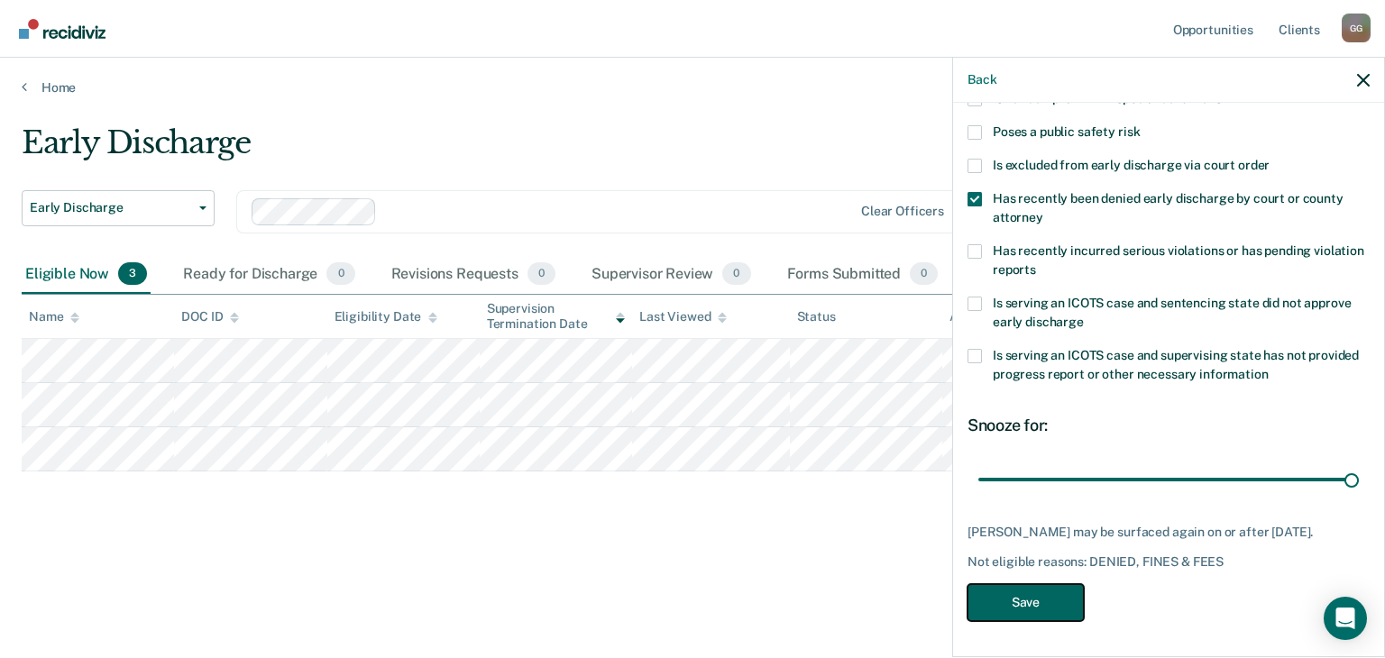
click at [1034, 605] on button "Save" at bounding box center [1026, 602] width 116 height 37
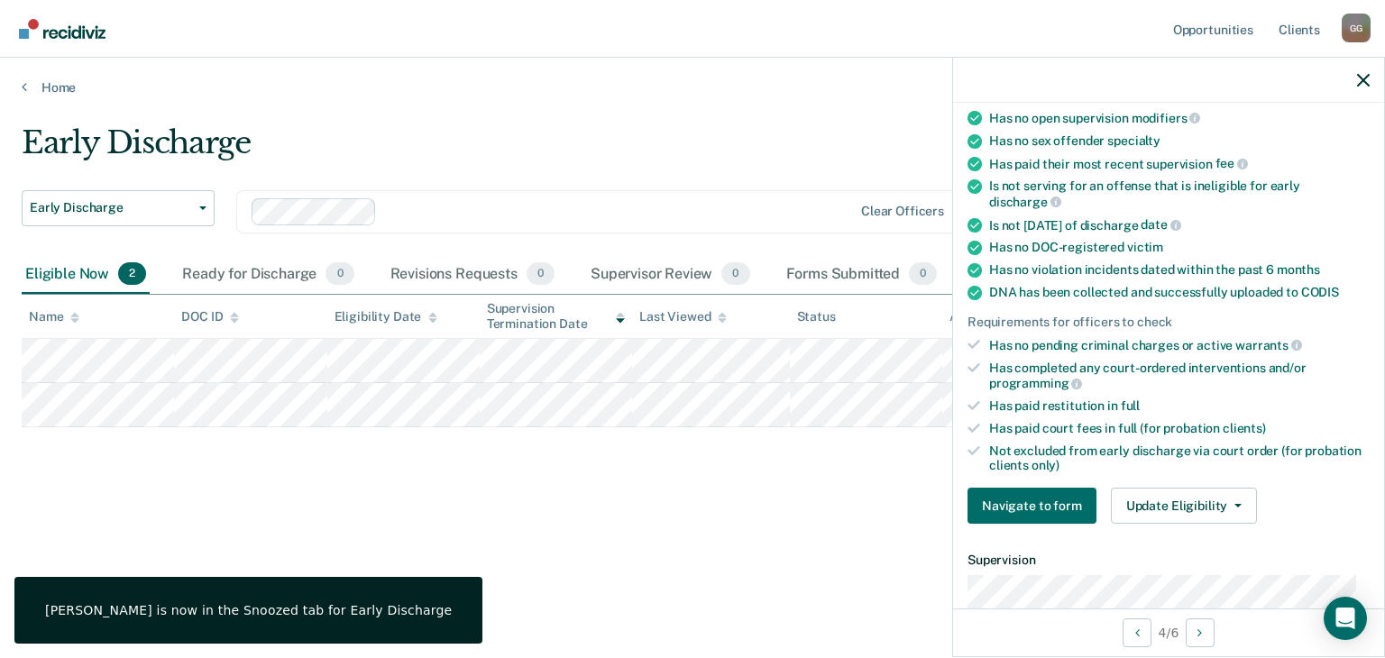
scroll to position [224, 0]
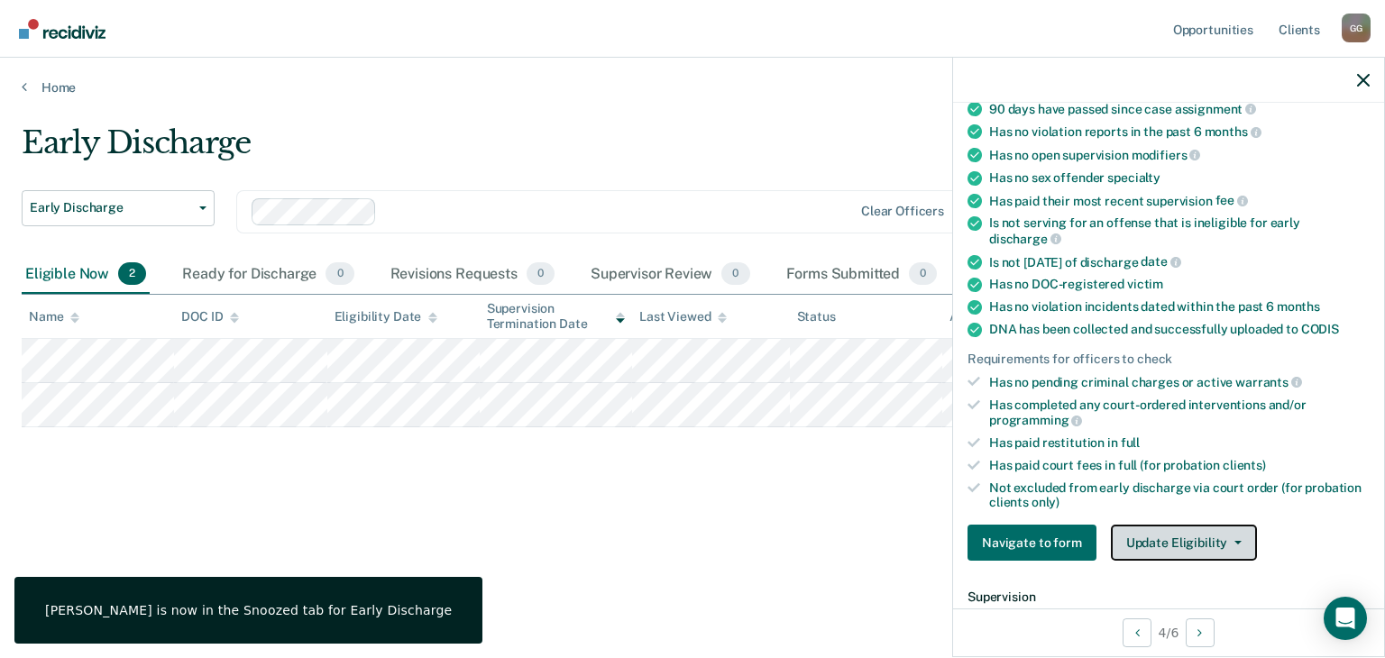
click at [1138, 525] on button "Update Eligibility" at bounding box center [1184, 543] width 146 height 36
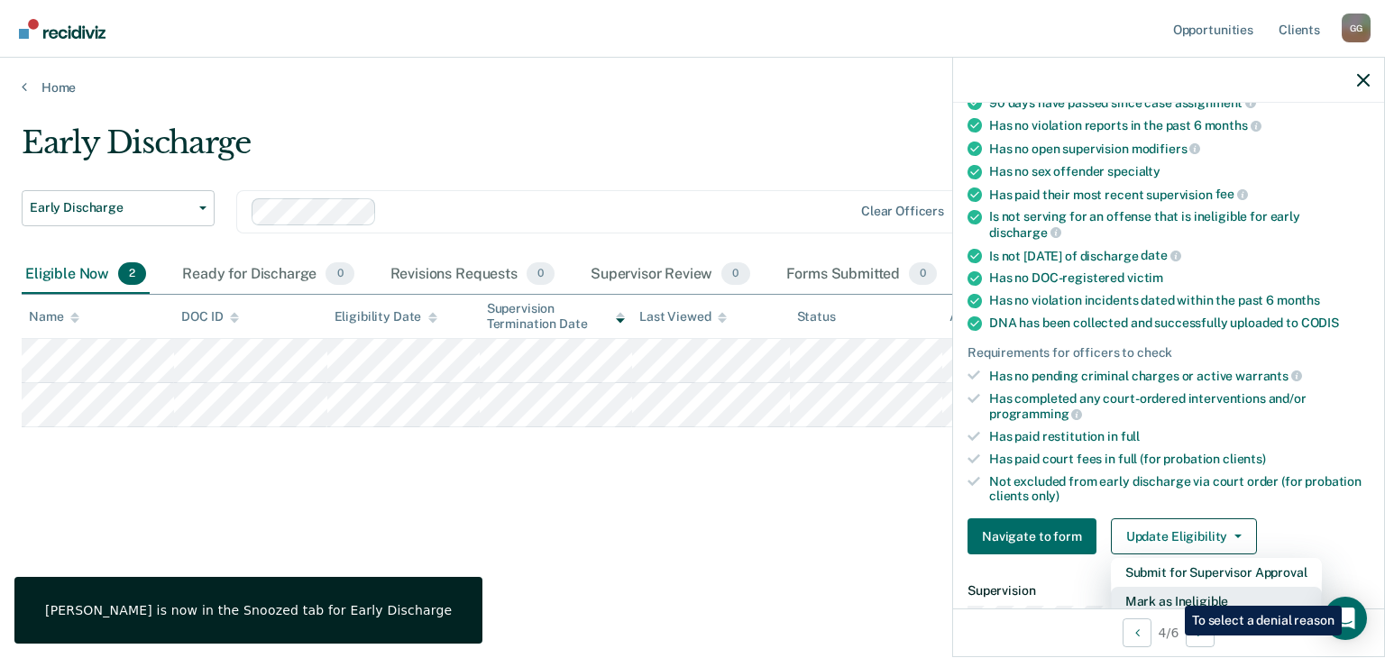
click at [1172, 593] on button "Mark as Ineligible" at bounding box center [1216, 601] width 211 height 29
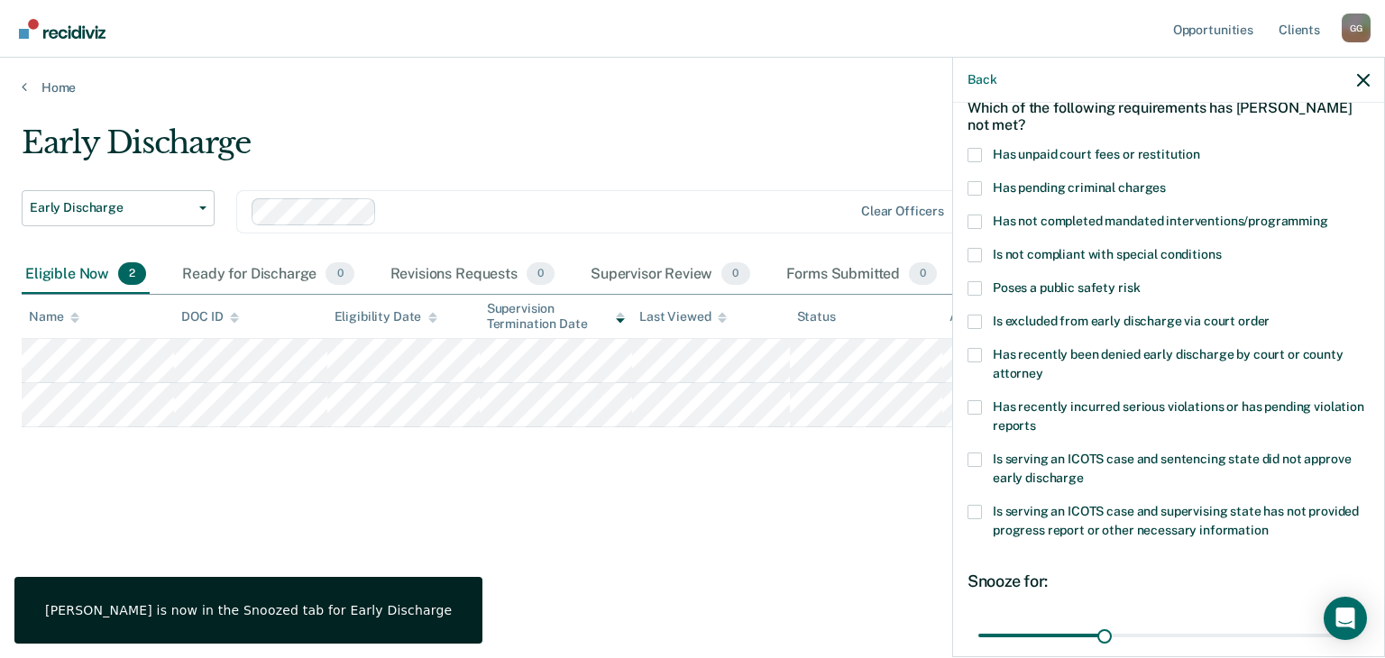
scroll to position [0, 0]
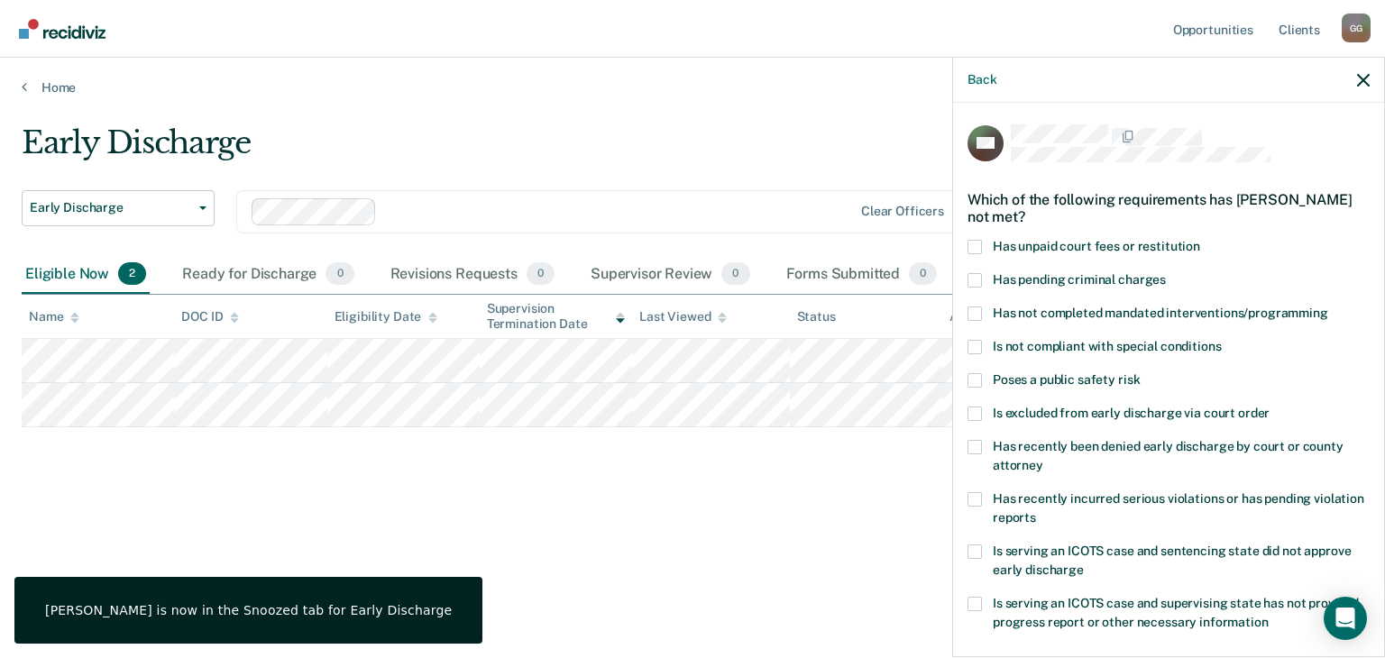
click at [1090, 240] on span "Has unpaid court fees or restitution" at bounding box center [1096, 246] width 207 height 14
click at [1200, 240] on input "Has unpaid court fees or restitution" at bounding box center [1200, 240] width 0 height 0
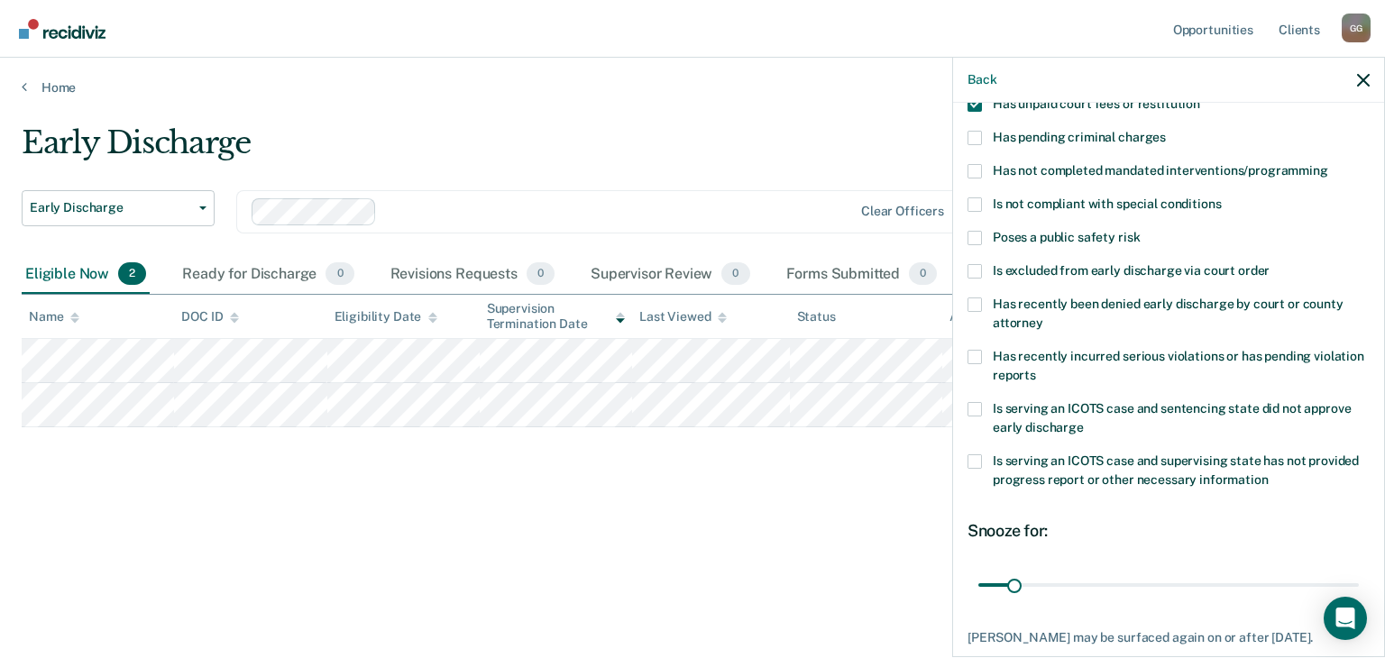
scroll to position [245, 0]
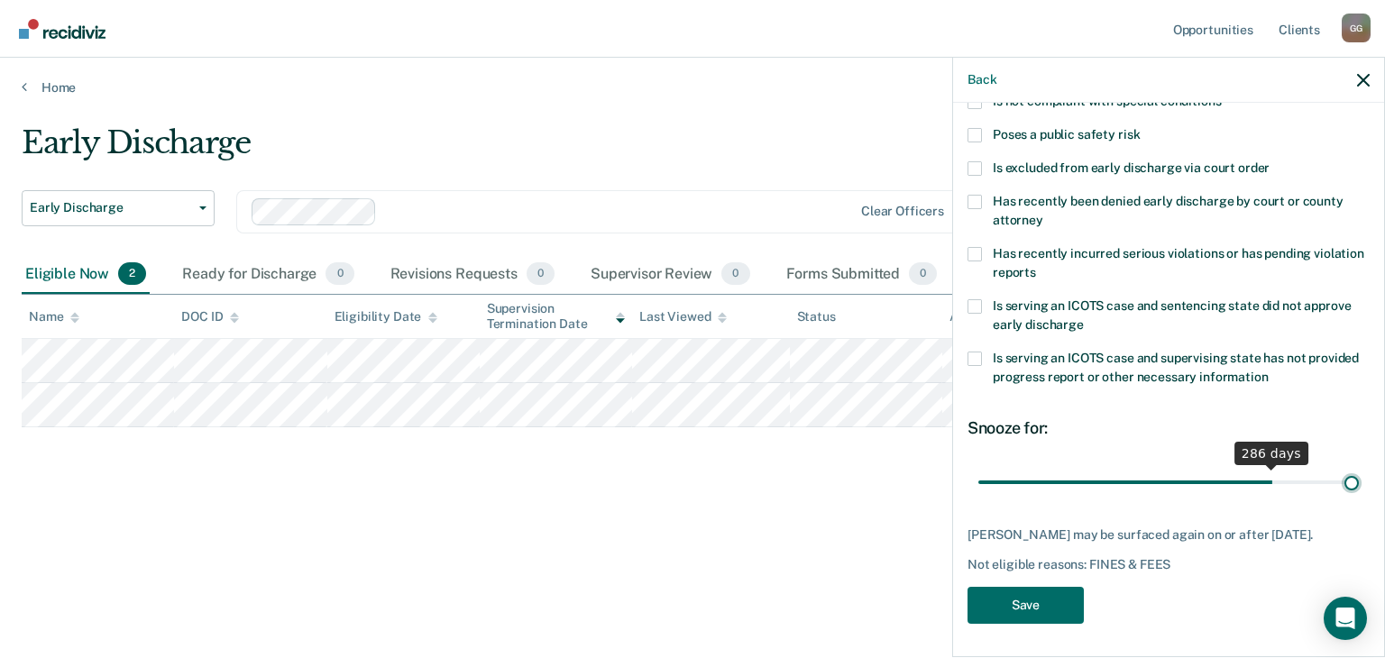
drag, startPoint x: 1016, startPoint y: 484, endPoint x: 1384, endPoint y: 481, distance: 368.9
type input "365"
click at [1359, 481] on input "range" at bounding box center [1169, 483] width 381 height 32
click at [1068, 624] on button "Save" at bounding box center [1026, 605] width 116 height 37
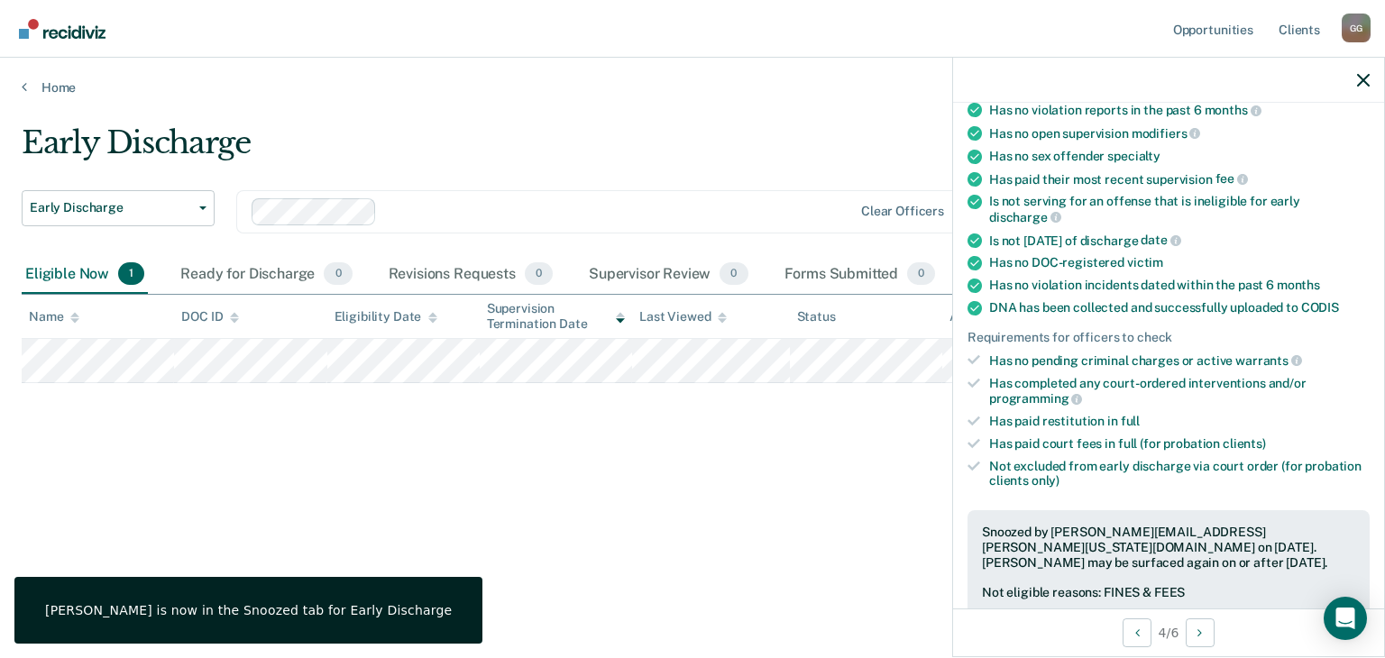
click at [579, 459] on div "Early Discharge Early Discharge Early Discharge Clear officers Eligible Now 1 R…" at bounding box center [693, 323] width 1342 height 399
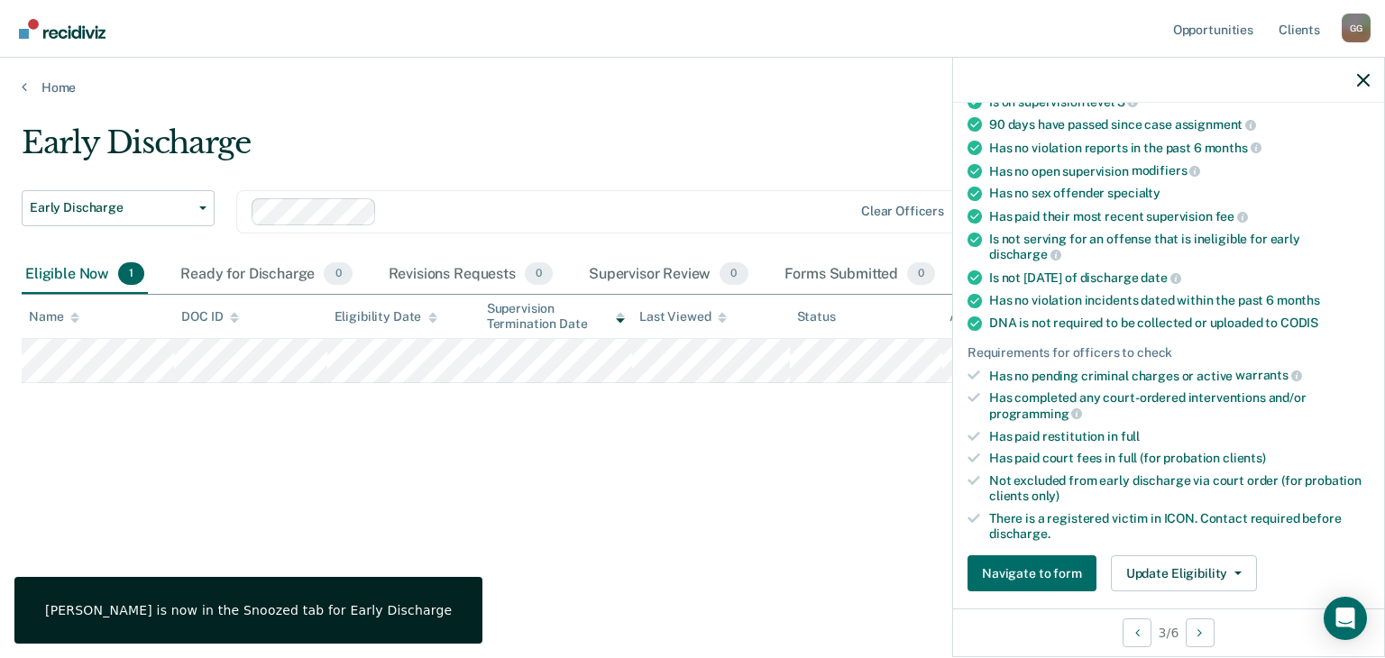
scroll to position [283, 0]
